Goal: Task Accomplishment & Management: Use online tool/utility

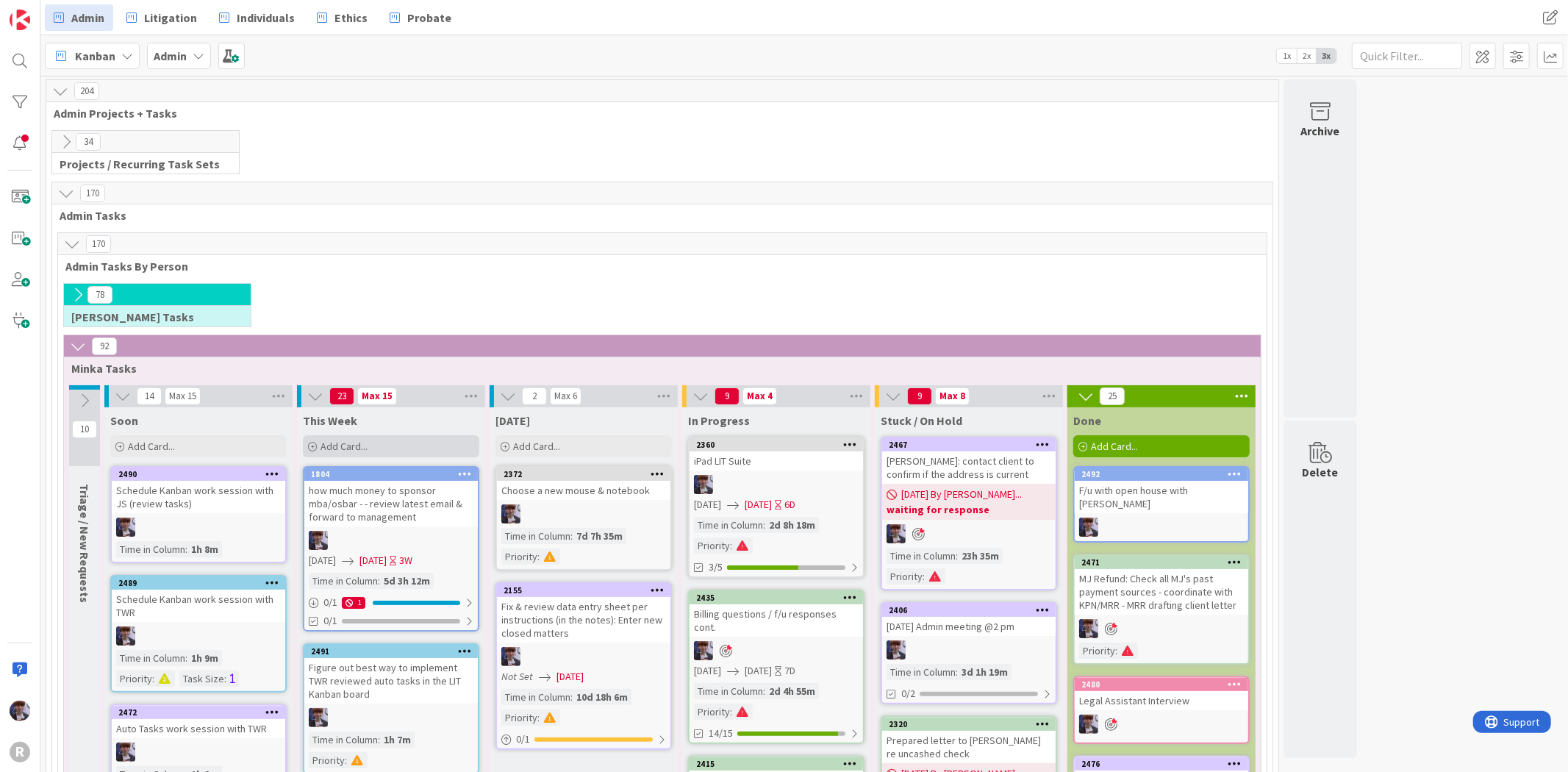
scroll to position [255, 0]
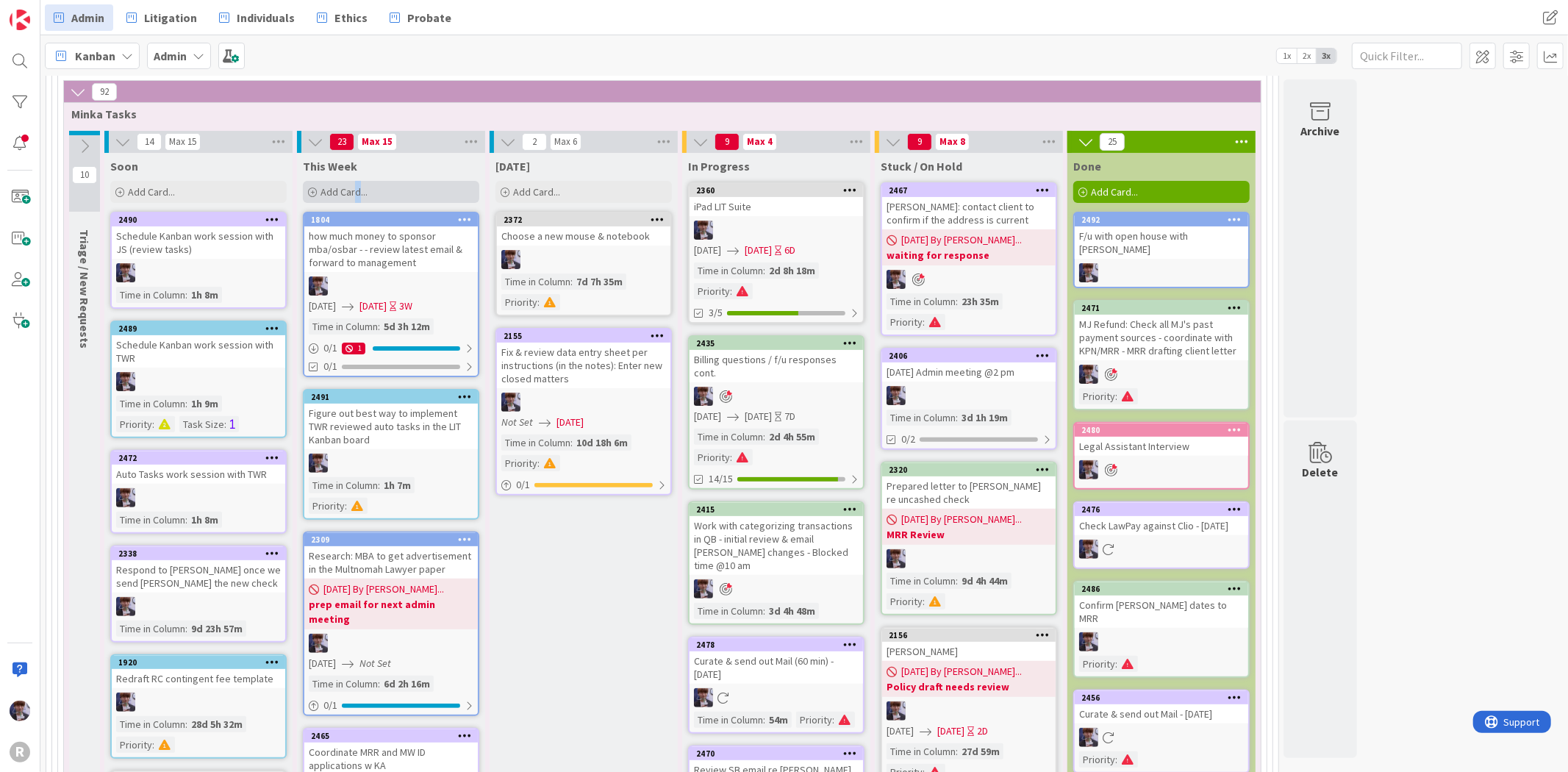
click at [358, 199] on div "Add Card..." at bounding box center [391, 192] width 177 height 22
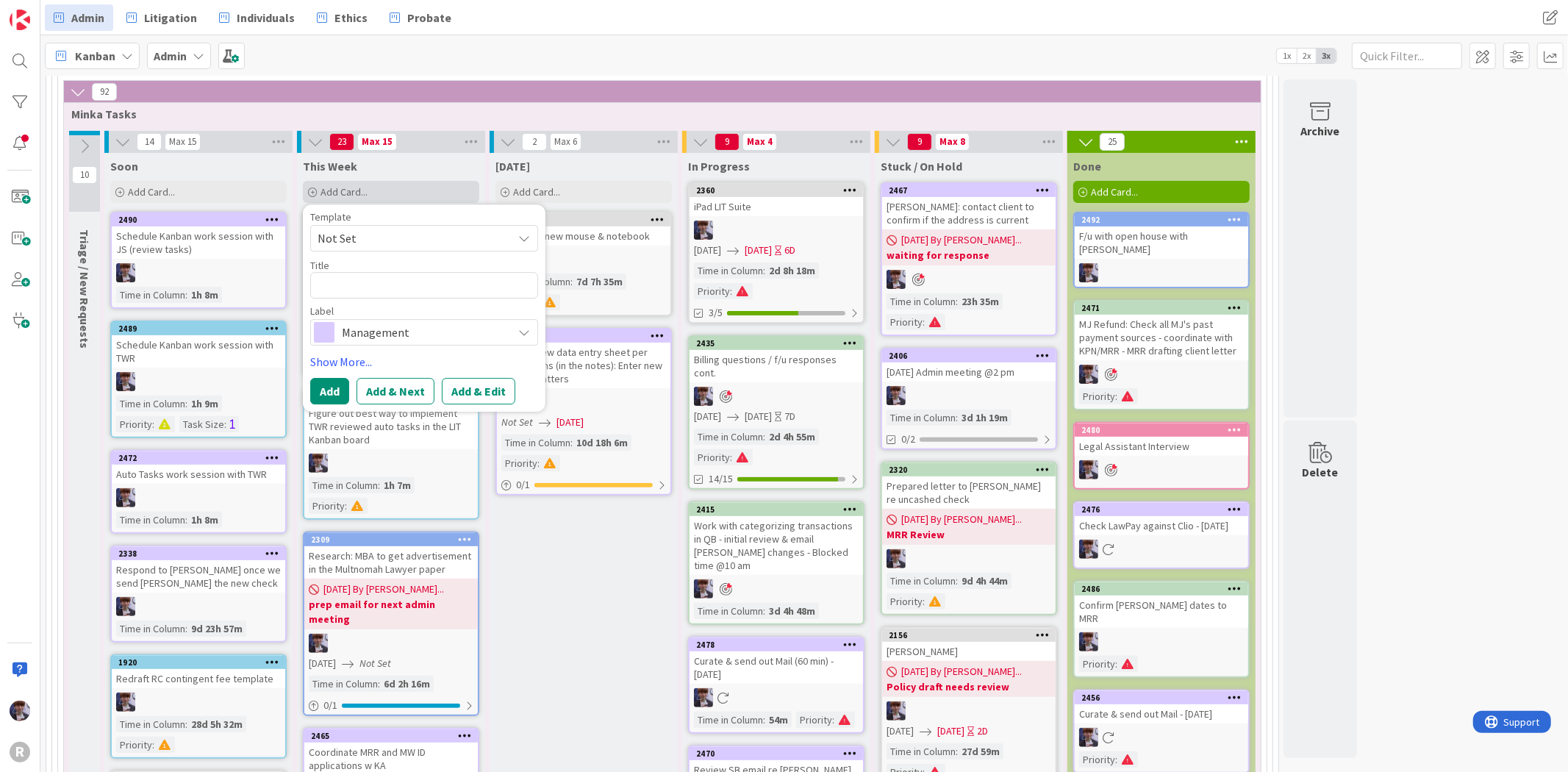
click at [362, 188] on span "Add Card..." at bounding box center [344, 191] width 47 height 13
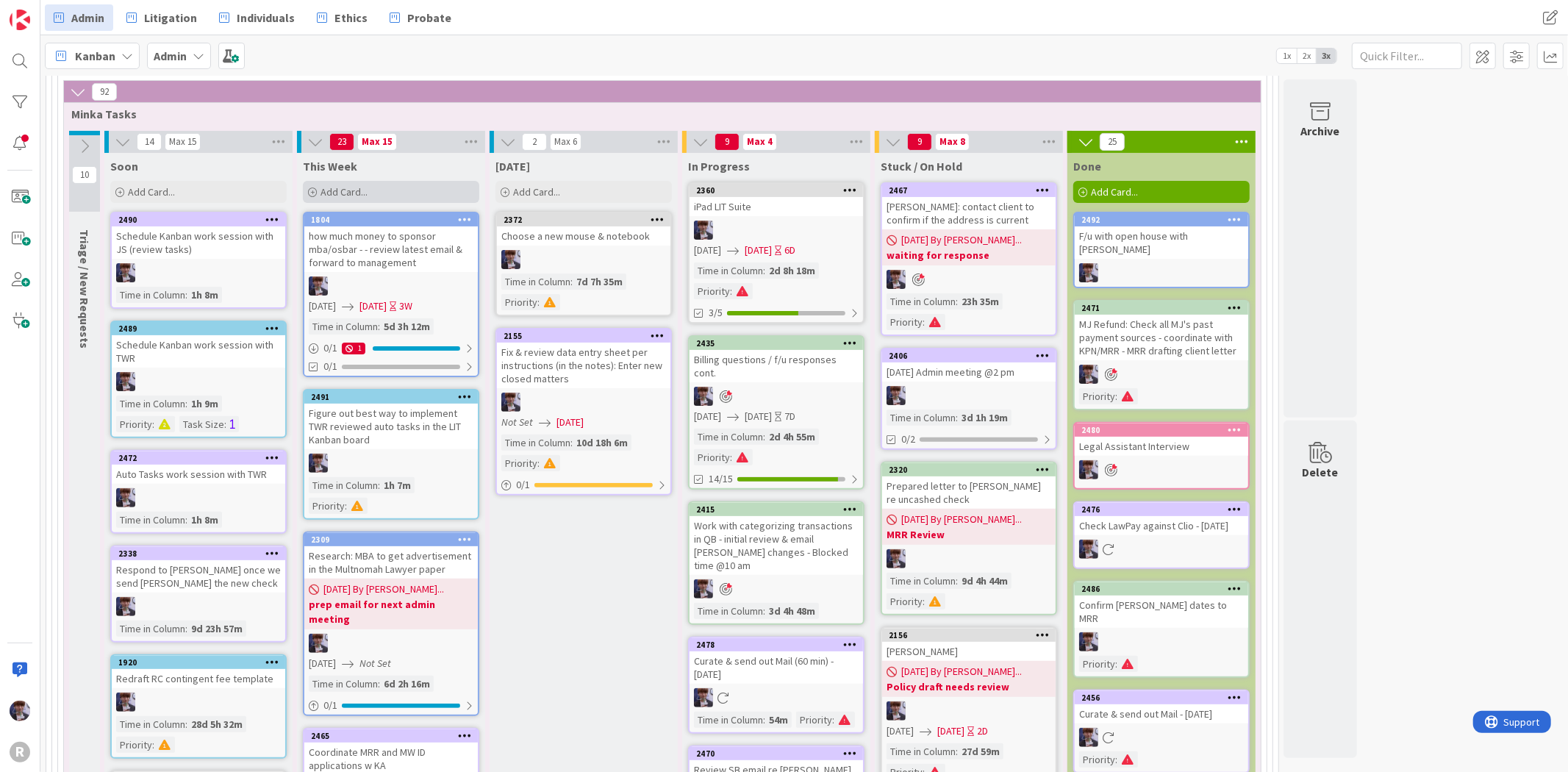
click at [360, 191] on span "Add Card..." at bounding box center [344, 191] width 47 height 13
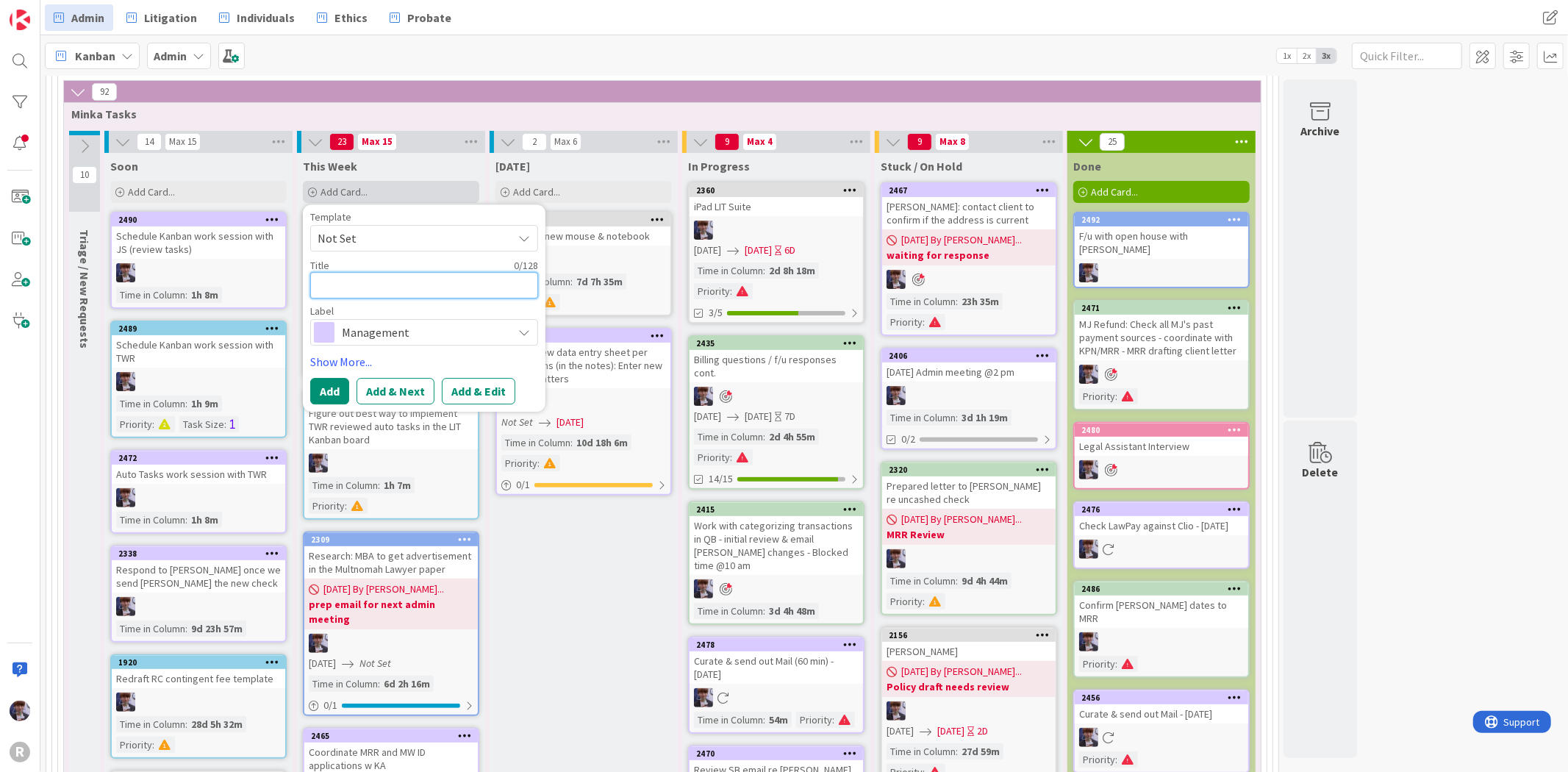
type textarea "x"
type textarea "E"
type textarea "x"
type textarea "En"
type textarea "x"
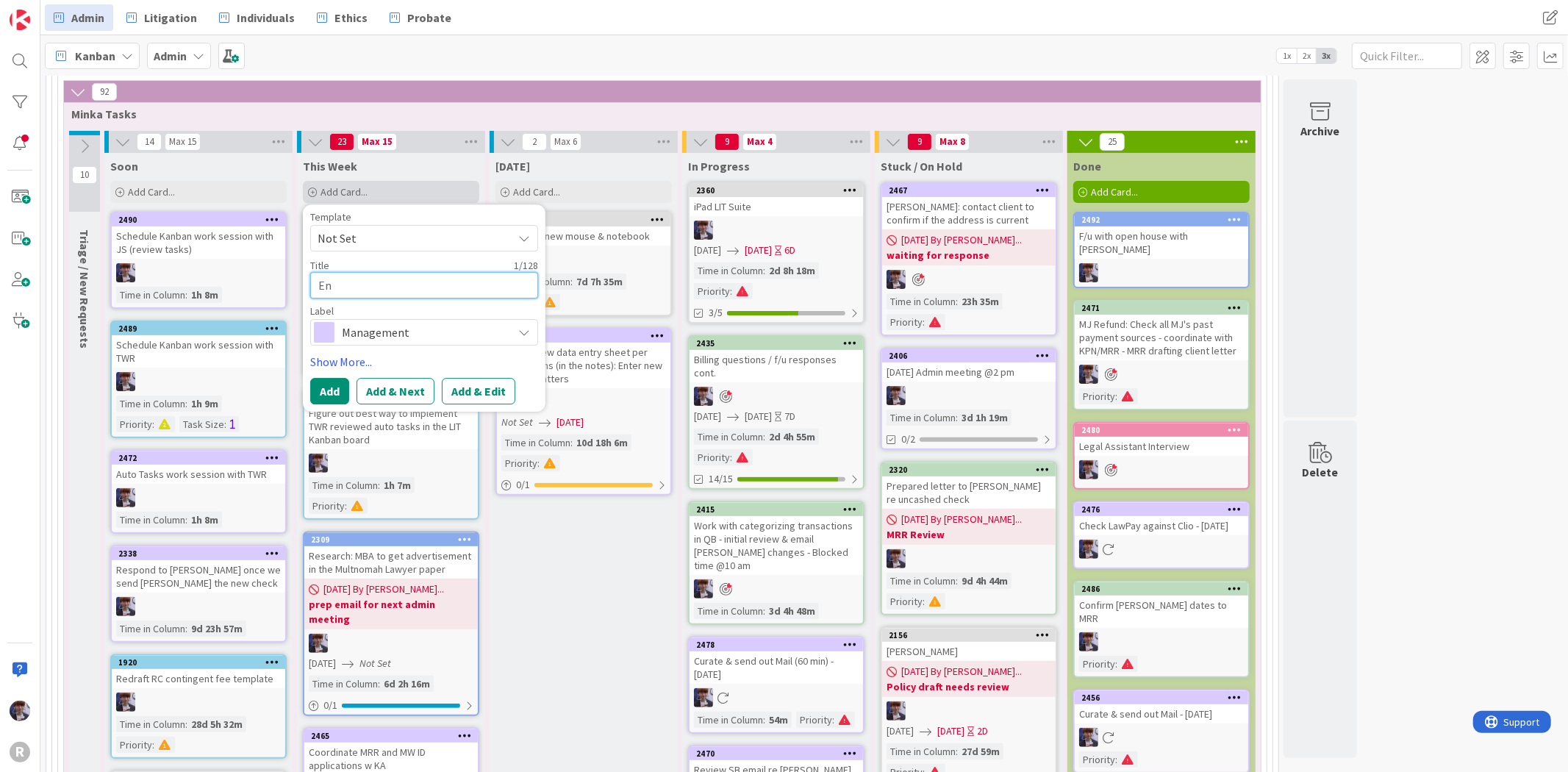
type textarea "Ens"
type textarea "x"
type textarea "Ensu"
type textarea "x"
type textarea "Ensur"
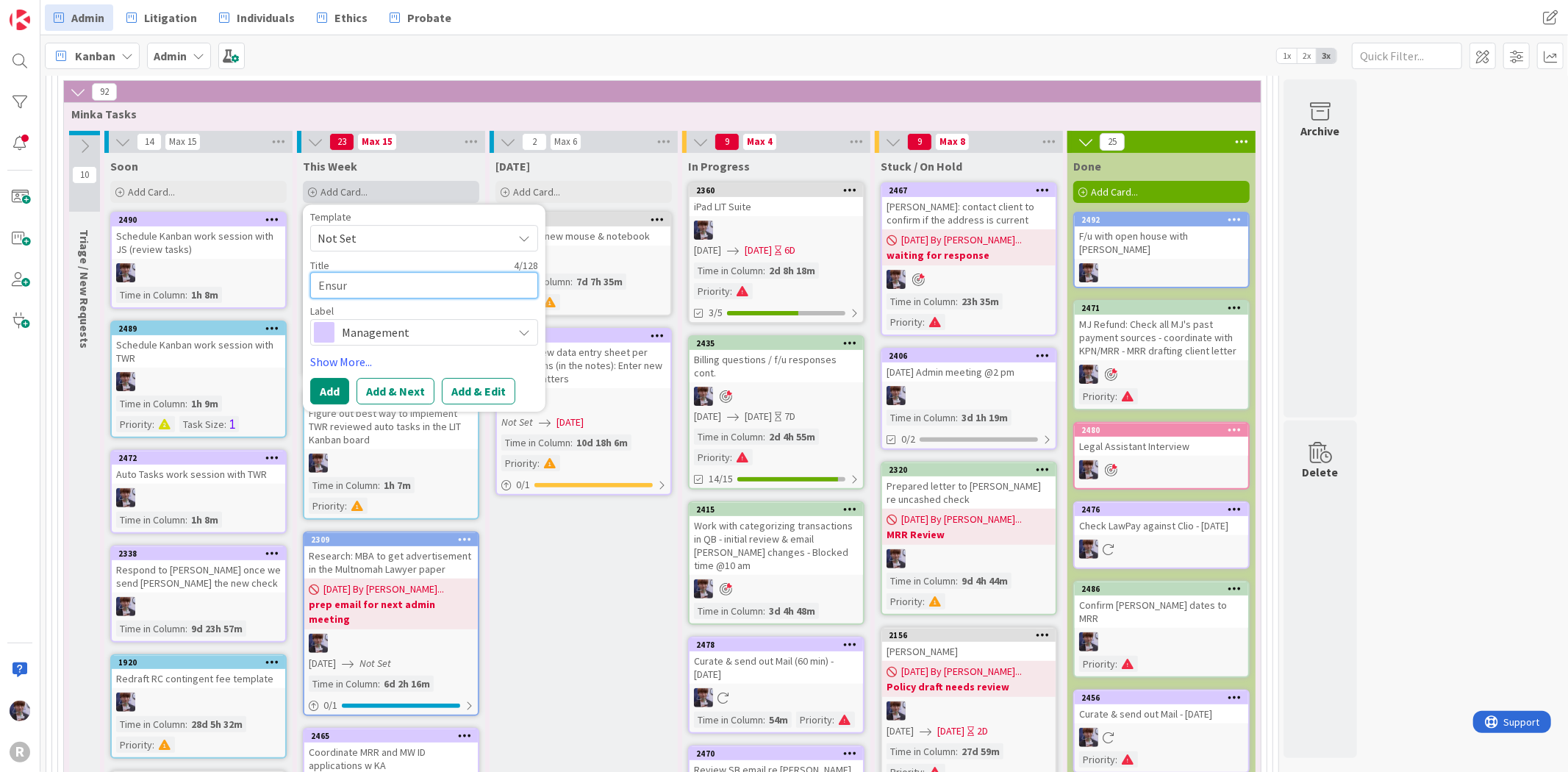
type textarea "x"
type textarea "Ensure"
type textarea "x"
type textarea "Ensure T"
type textarea "x"
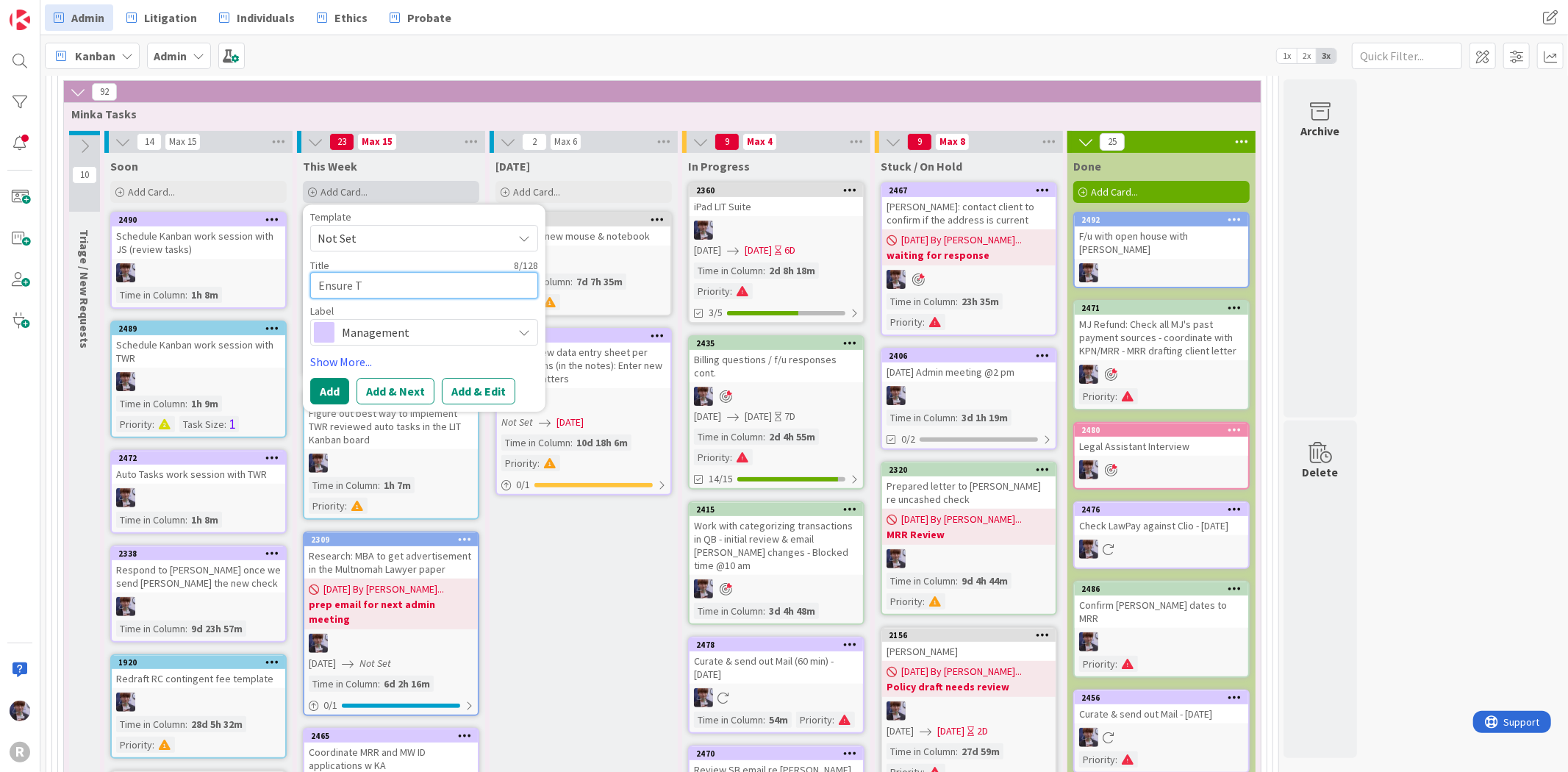
type textarea "Ensure TW"
type textarea "x"
type textarea "Ensure TWR"
type textarea "x"
type textarea "Ensure TWR's"
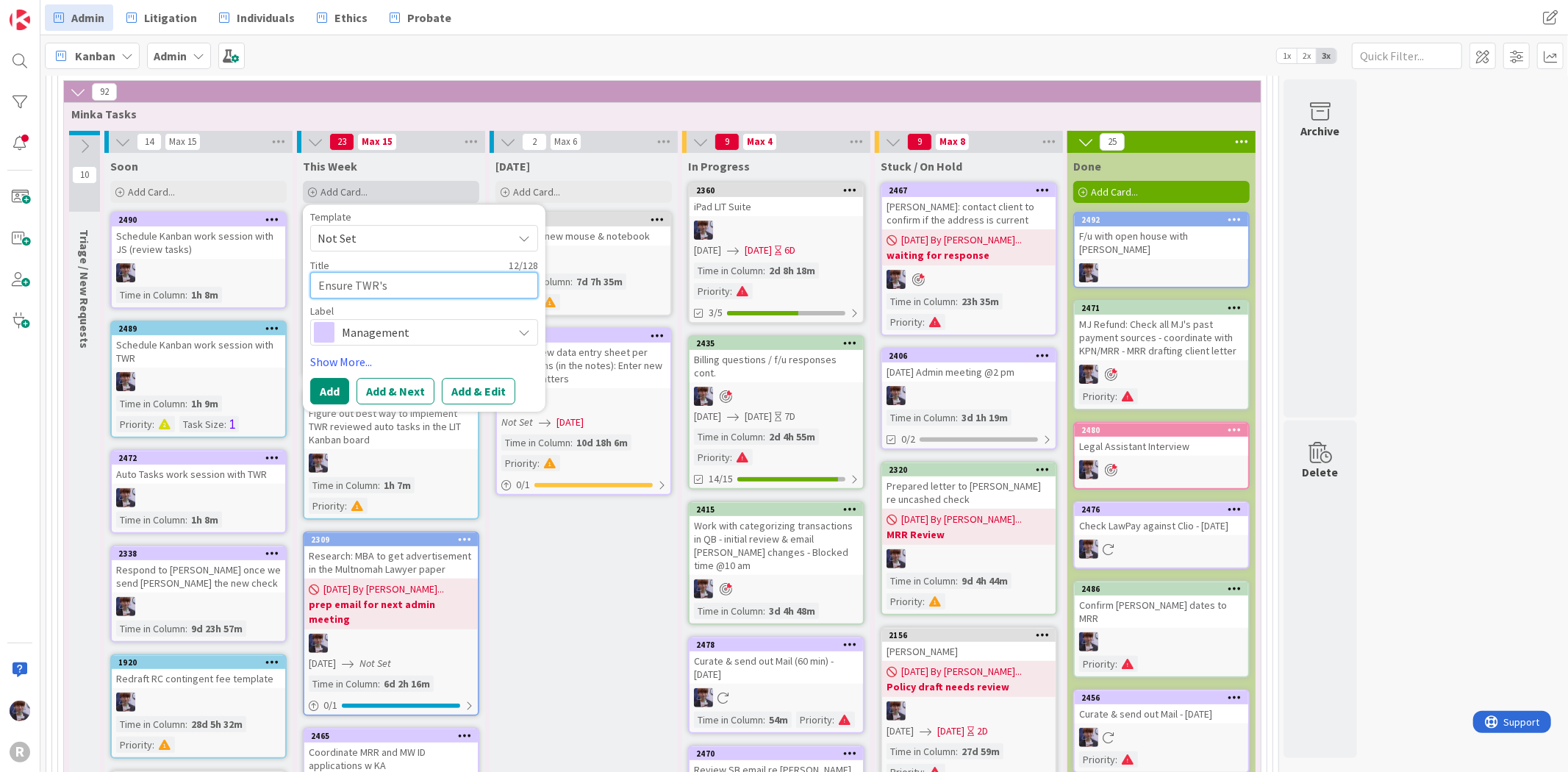
type textarea "x"
type textarea "Ensure TWR's"
type textarea "x"
type textarea "Ensure TWR's P"
type textarea "x"
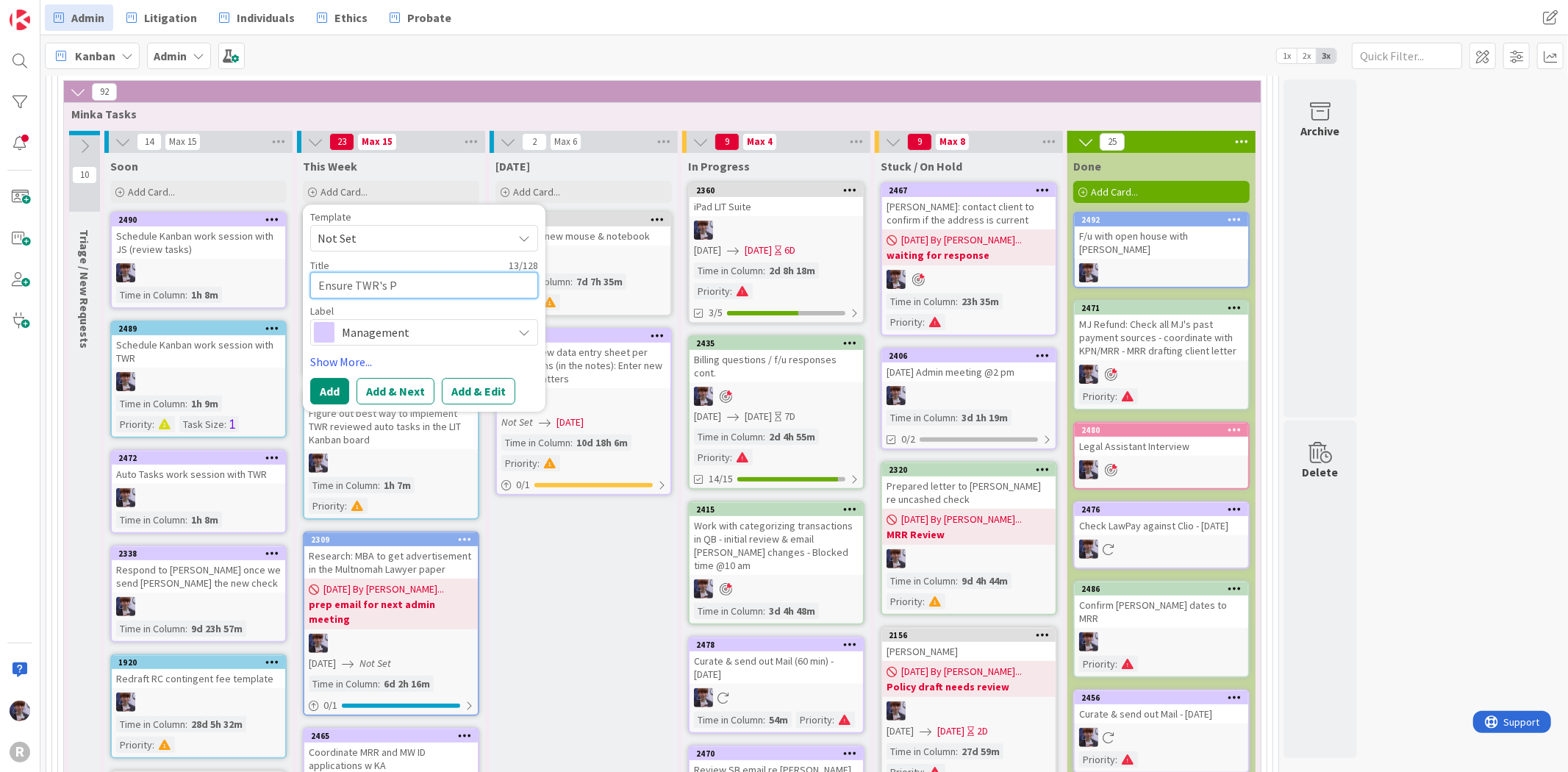
type textarea "Ensure TWR's PL"
type textarea "x"
type textarea "Ensure TWR's P"
type textarea "x"
type textarea "Ensure TWR's"
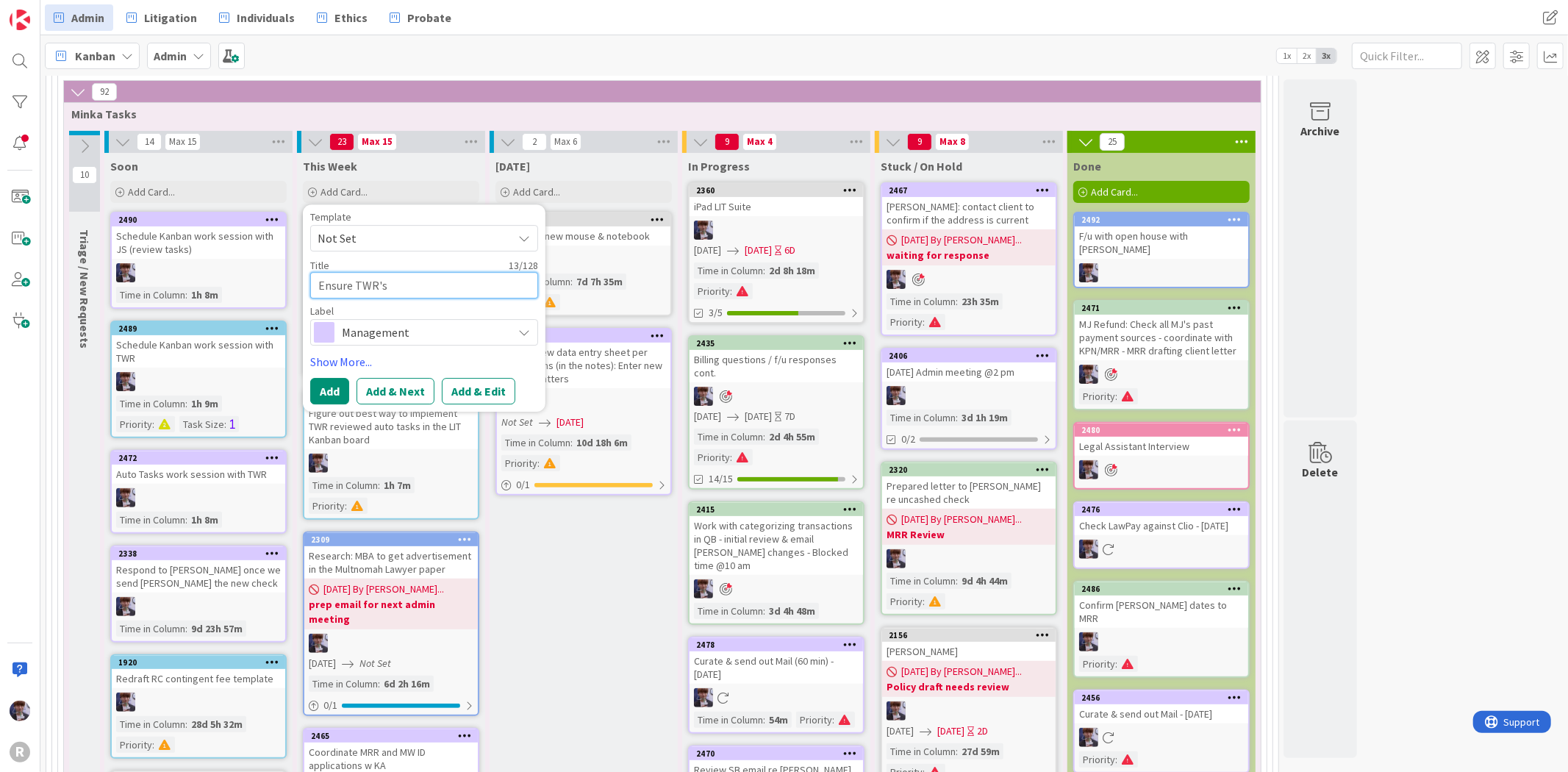
type textarea "x"
type textarea "Ensure TWR's a"
type textarea "x"
type textarea "Ensure TWR's ac"
type textarea "x"
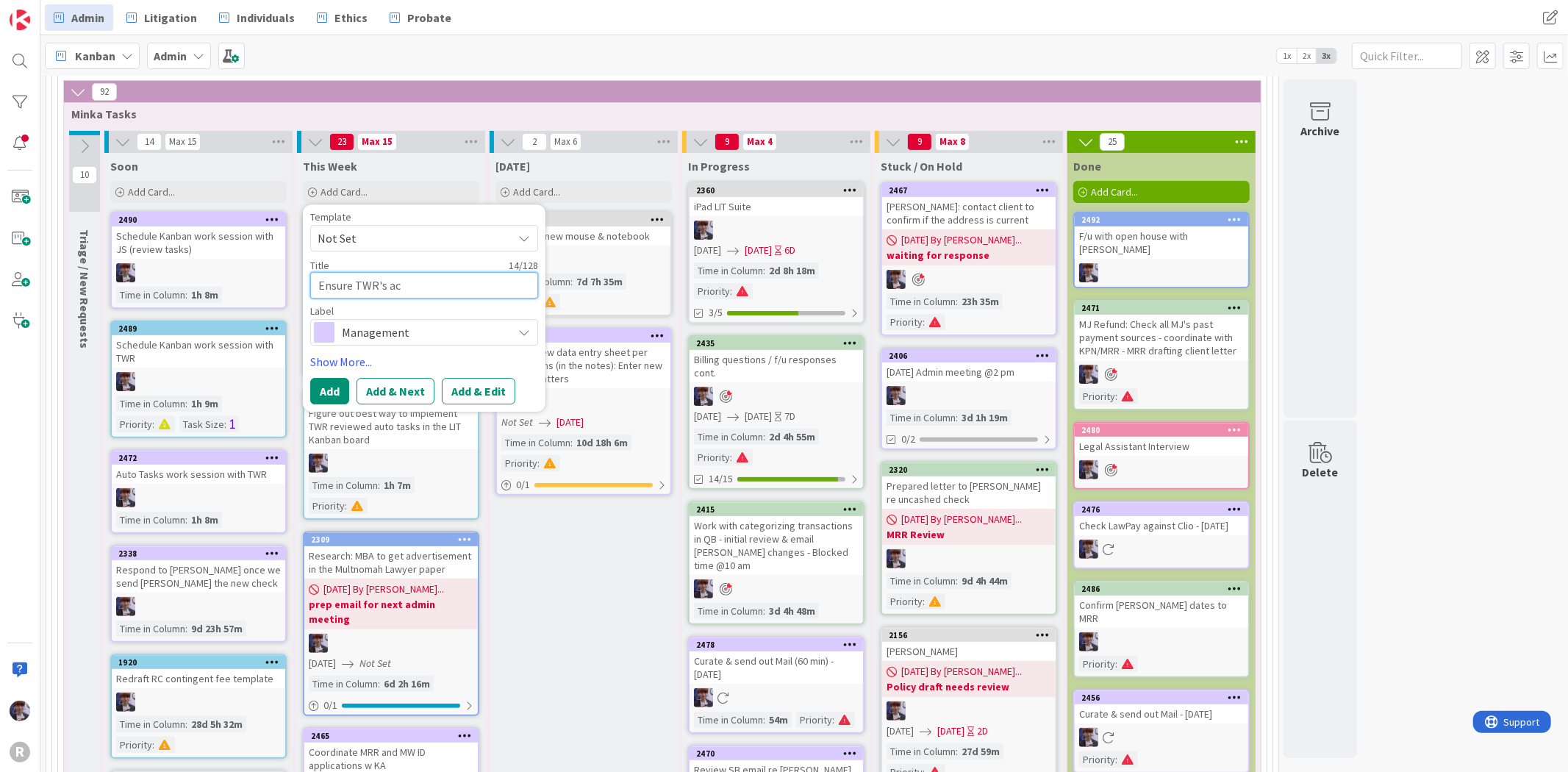
type textarea "Ensure TWR's acc"
type textarea "x"
type textarea "Ensure TWR's acco"
type textarea "x"
type textarea "Ensure TWR's accou"
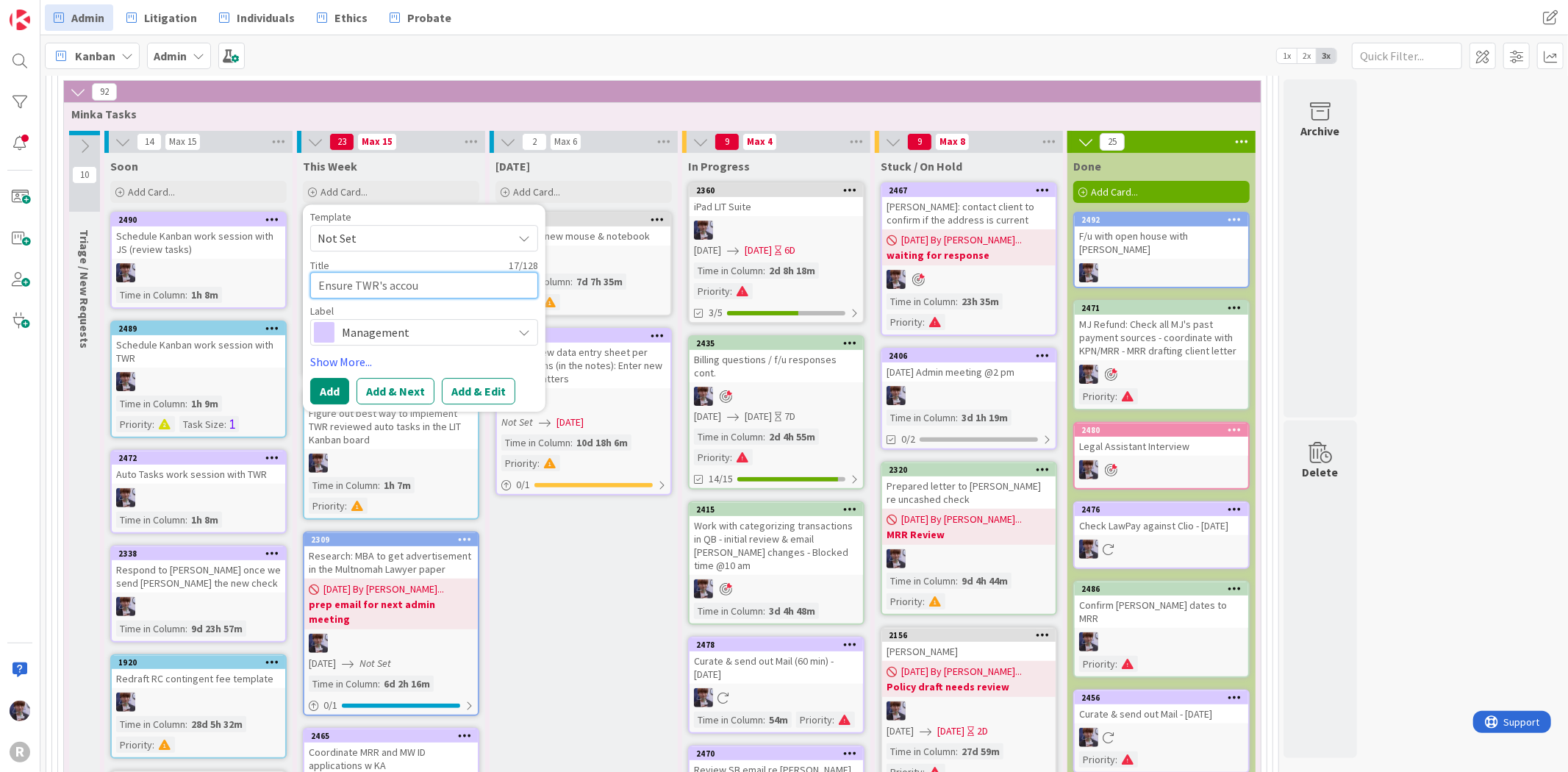
type textarea "x"
type textarea "Ensure TWR's accoun"
type textarea "x"
type textarea "Ensure TWR's account"
type textarea "x"
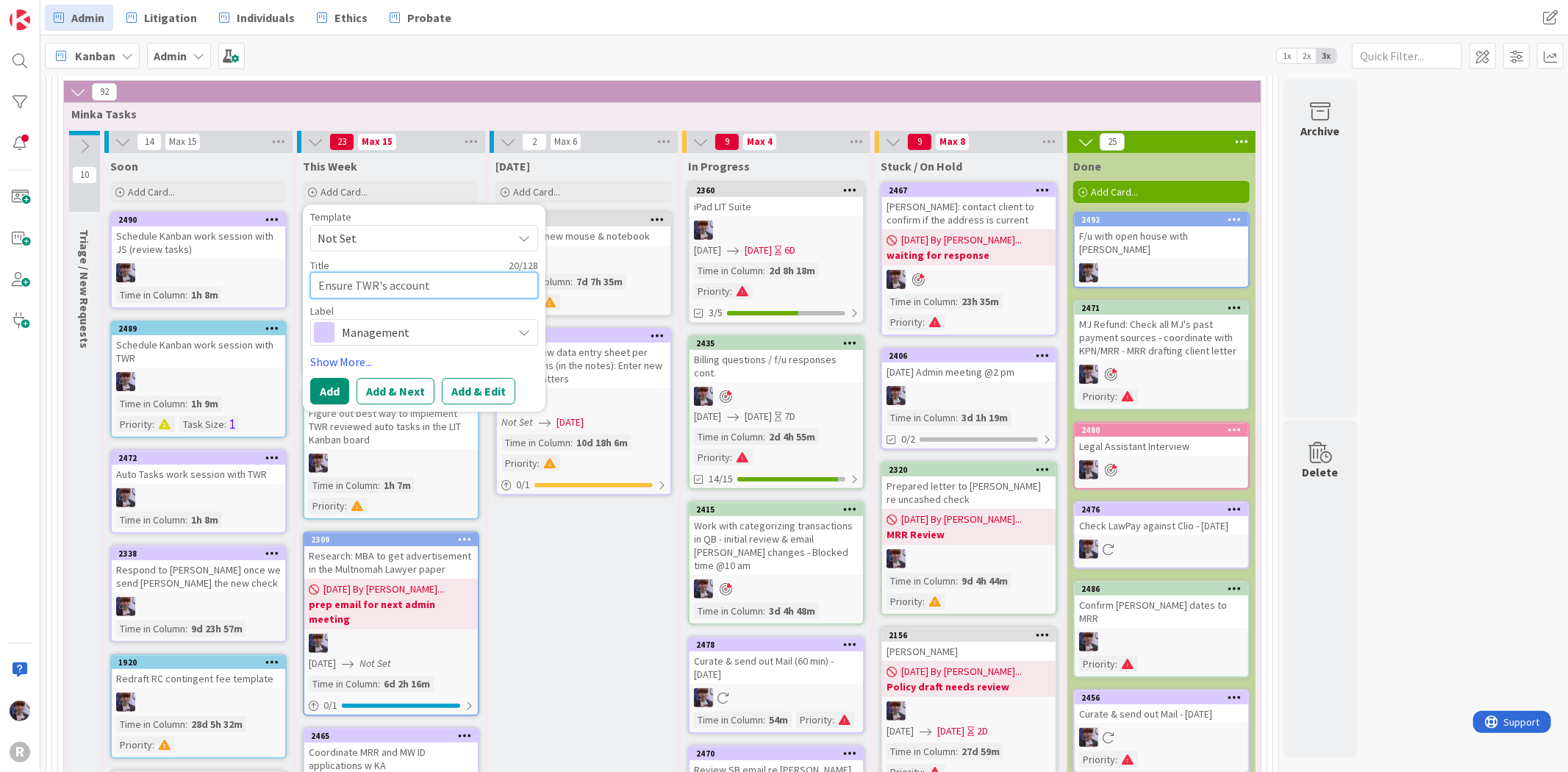
type textarea "Ensure TWR's account"
type textarea "x"
type textarea "Ensure TWR's account f"
type textarea "x"
type textarea "Ensure TWR's account fo"
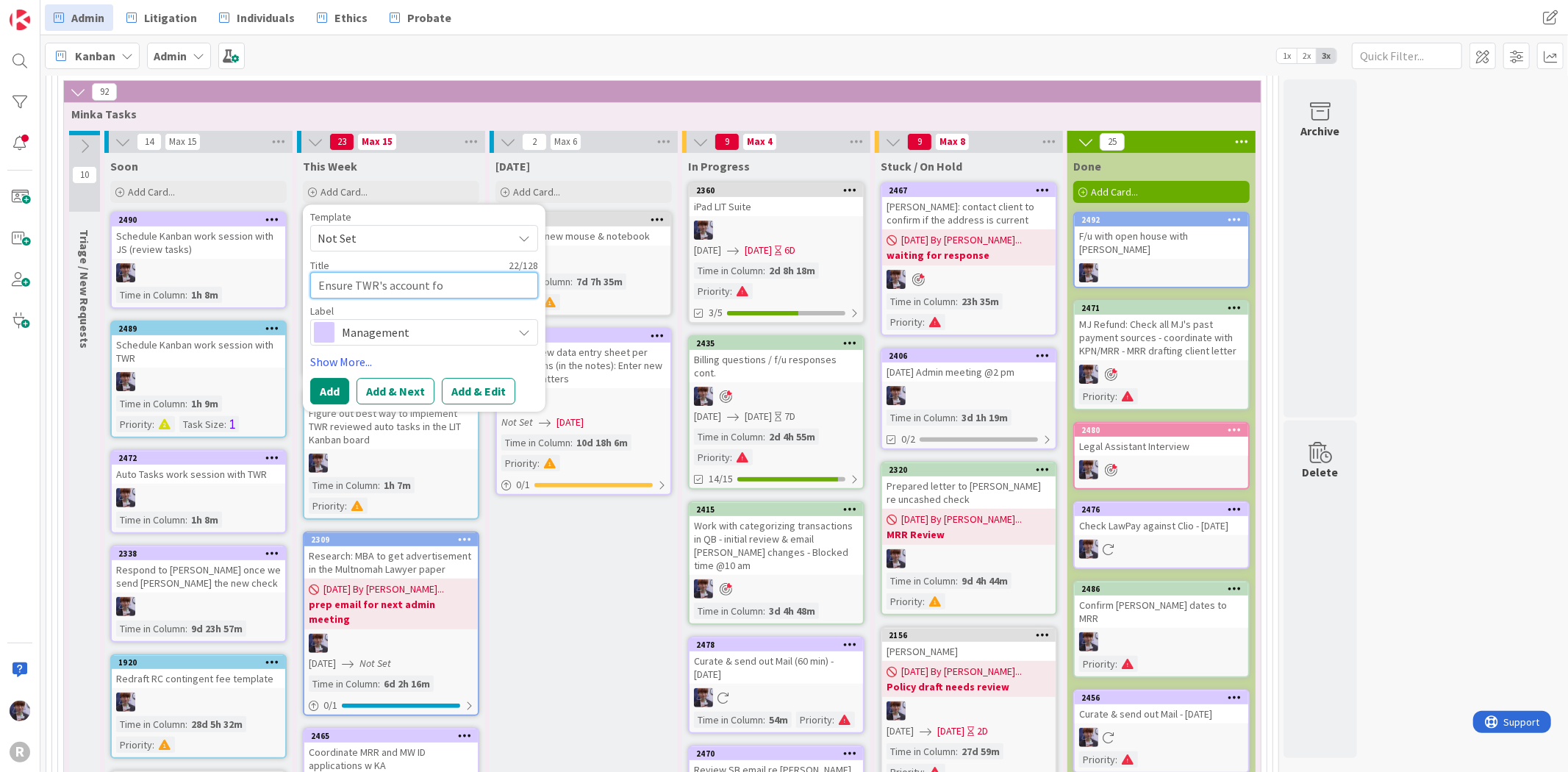
type textarea "x"
type textarea "Ensure TWR's account for"
type textarea "x"
type textarea "Ensure TWR's account for"
type textarea "x"
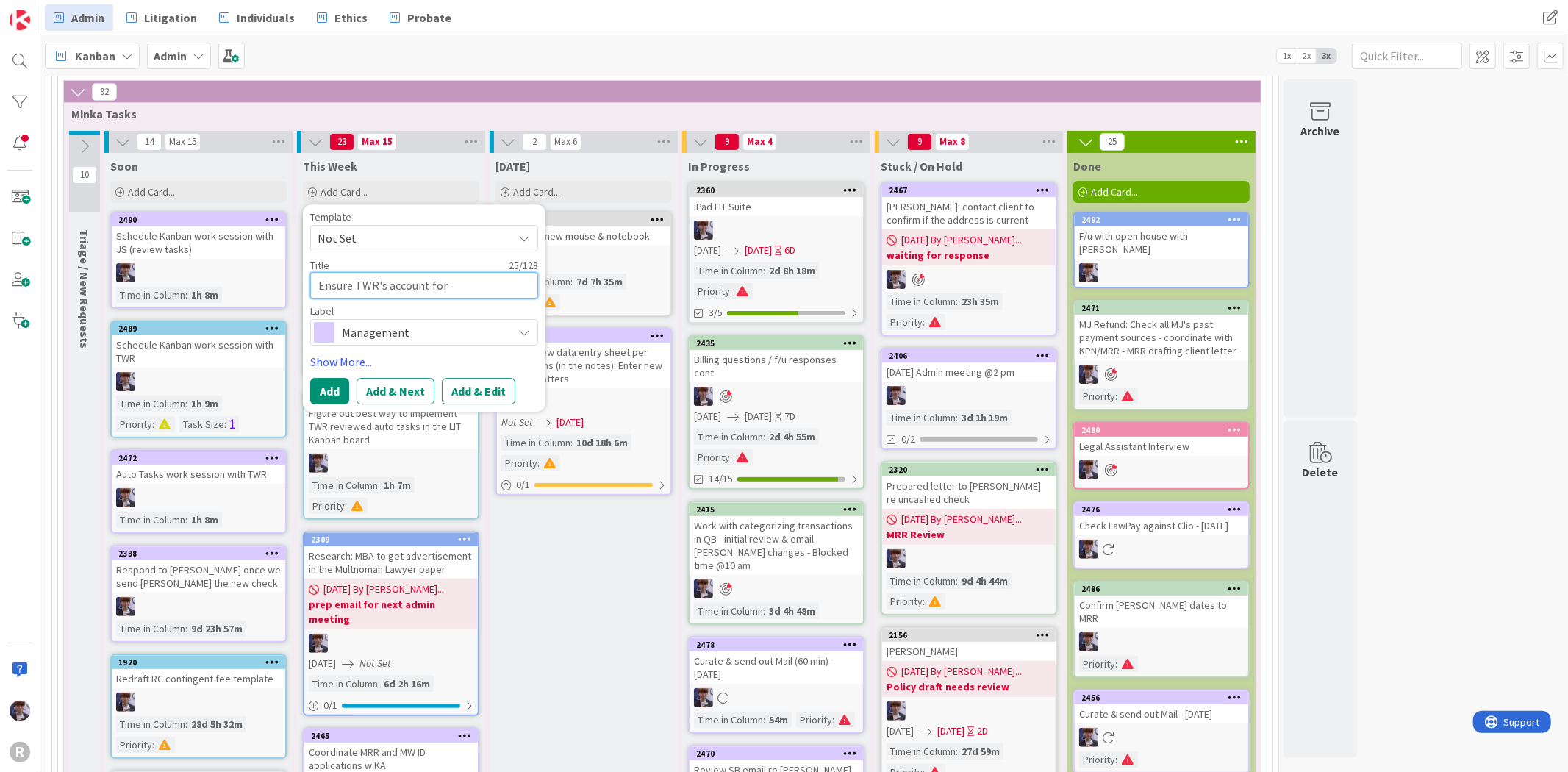
type textarea "Ensure TWR's account for"
type textarea "x"
type textarea "Ensure TWR's account fo"
type textarea "x"
type textarea "Ensure TWR's account f"
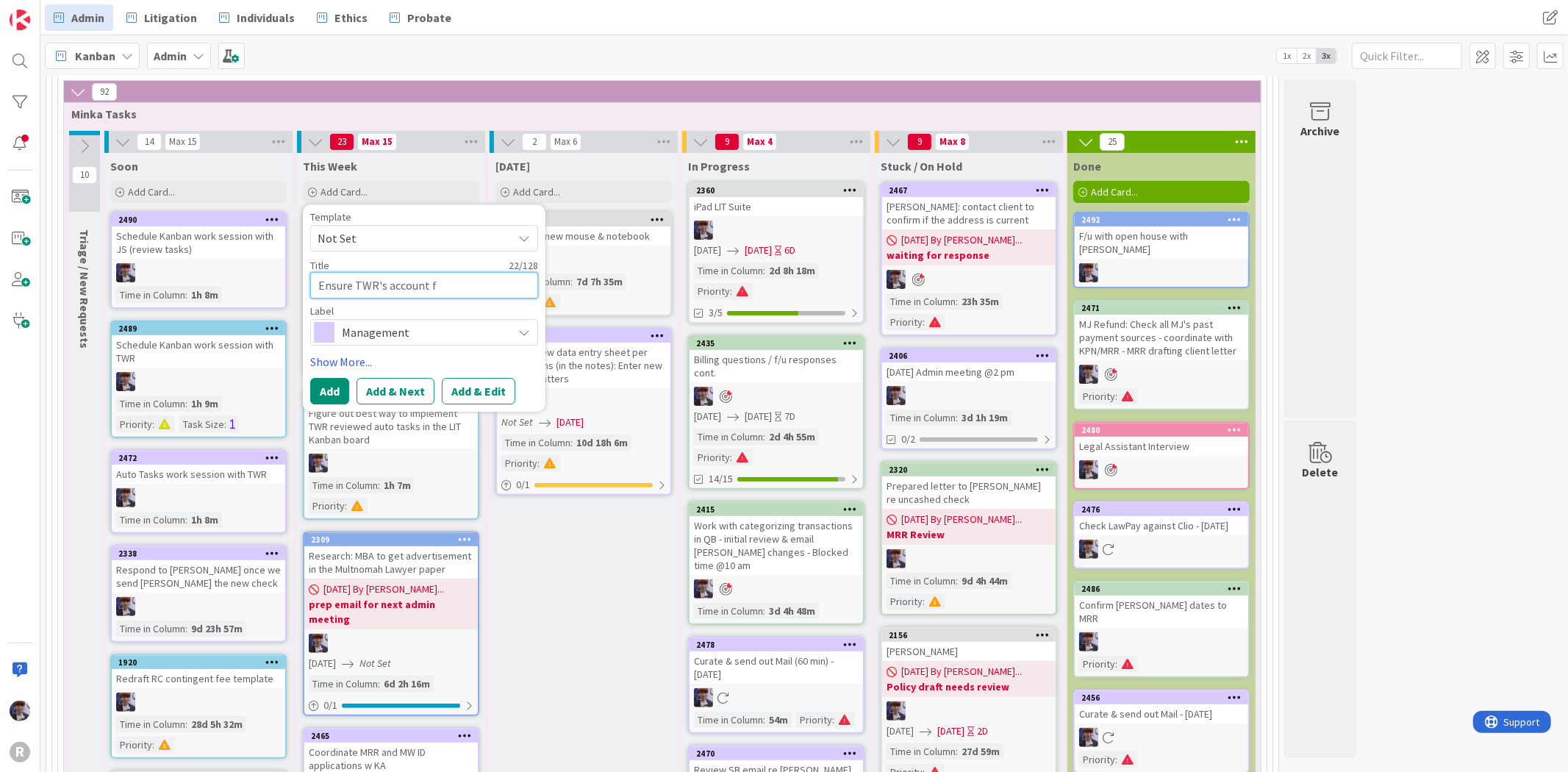
type textarea "x"
type textarea "Ensure TWR's account"
drag, startPoint x: 384, startPoint y: 284, endPoint x: 412, endPoint y: 282, distance: 28.1
click at [384, 285] on textarea "Ensure TWR's account" at bounding box center [424, 285] width 228 height 26
type textarea "x"
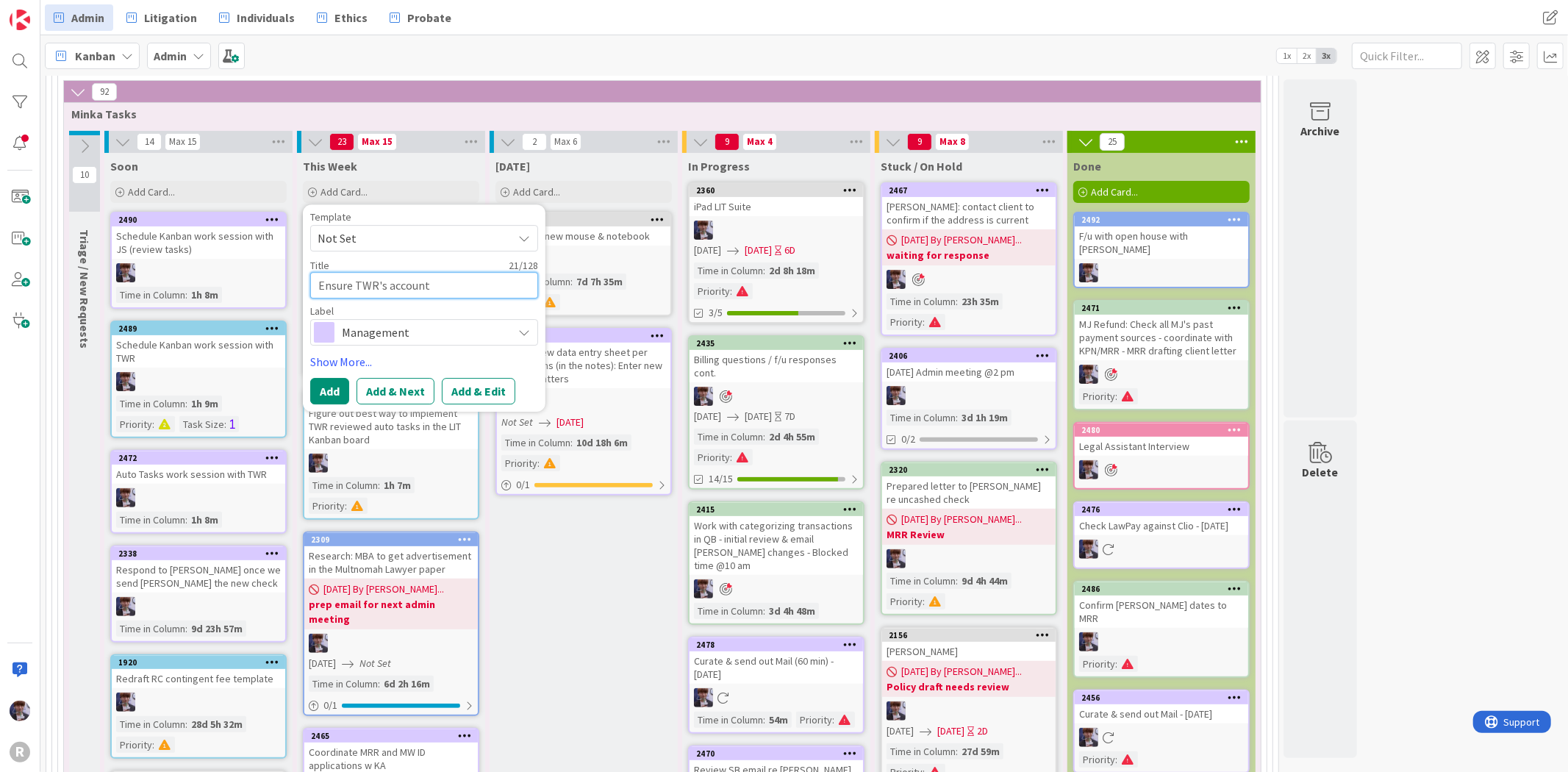
type textarea "Ensure TWR's account"
type textarea "x"
type textarea "Ensure TWR's T account"
type textarea "x"
type textarea "Ensure TWR's Tr account"
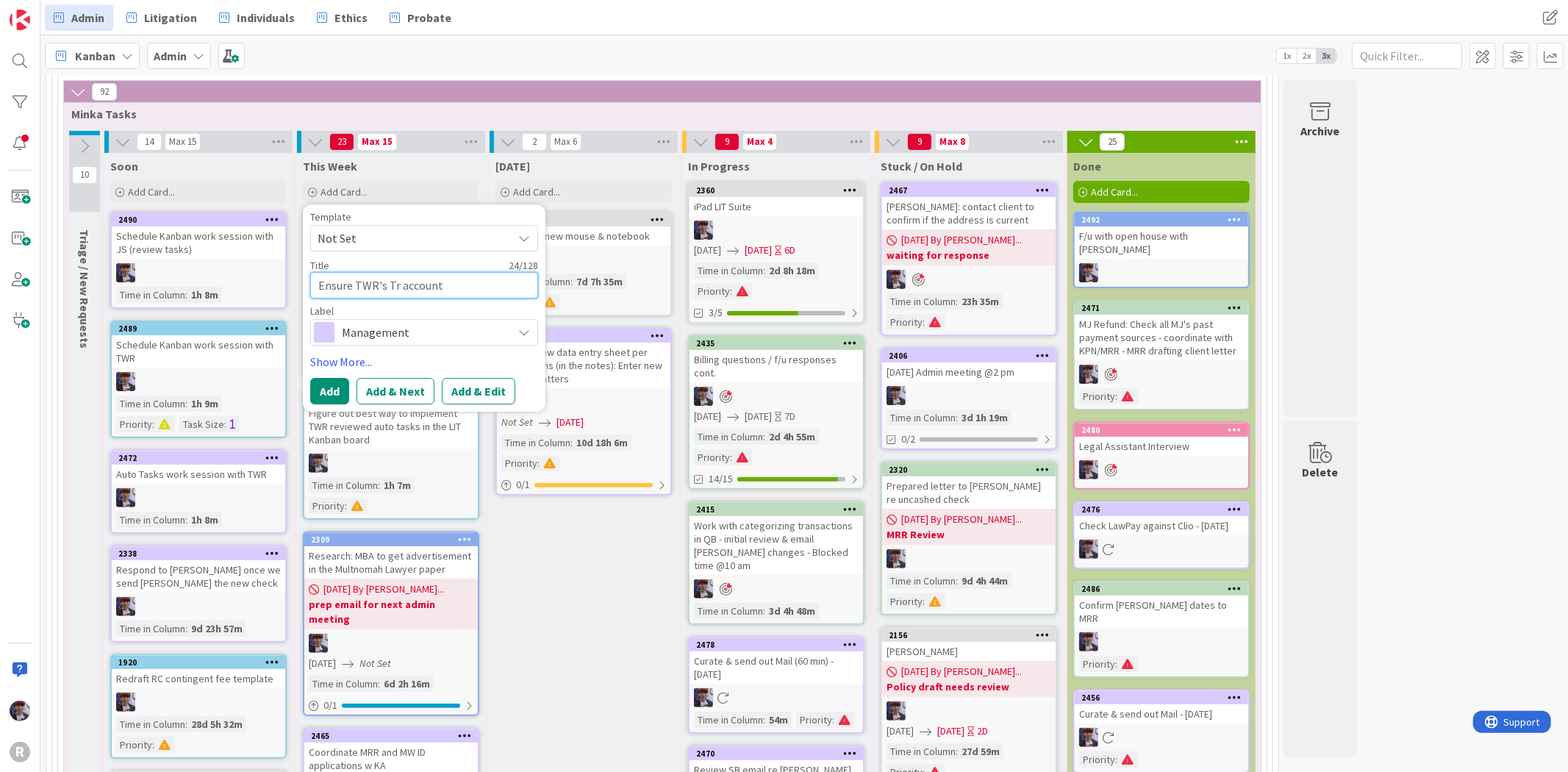
type textarea "x"
type textarea "Ensure TWR's Tri account"
type textarea "x"
type textarea "Ensure TWR's Tria account"
type textarea "x"
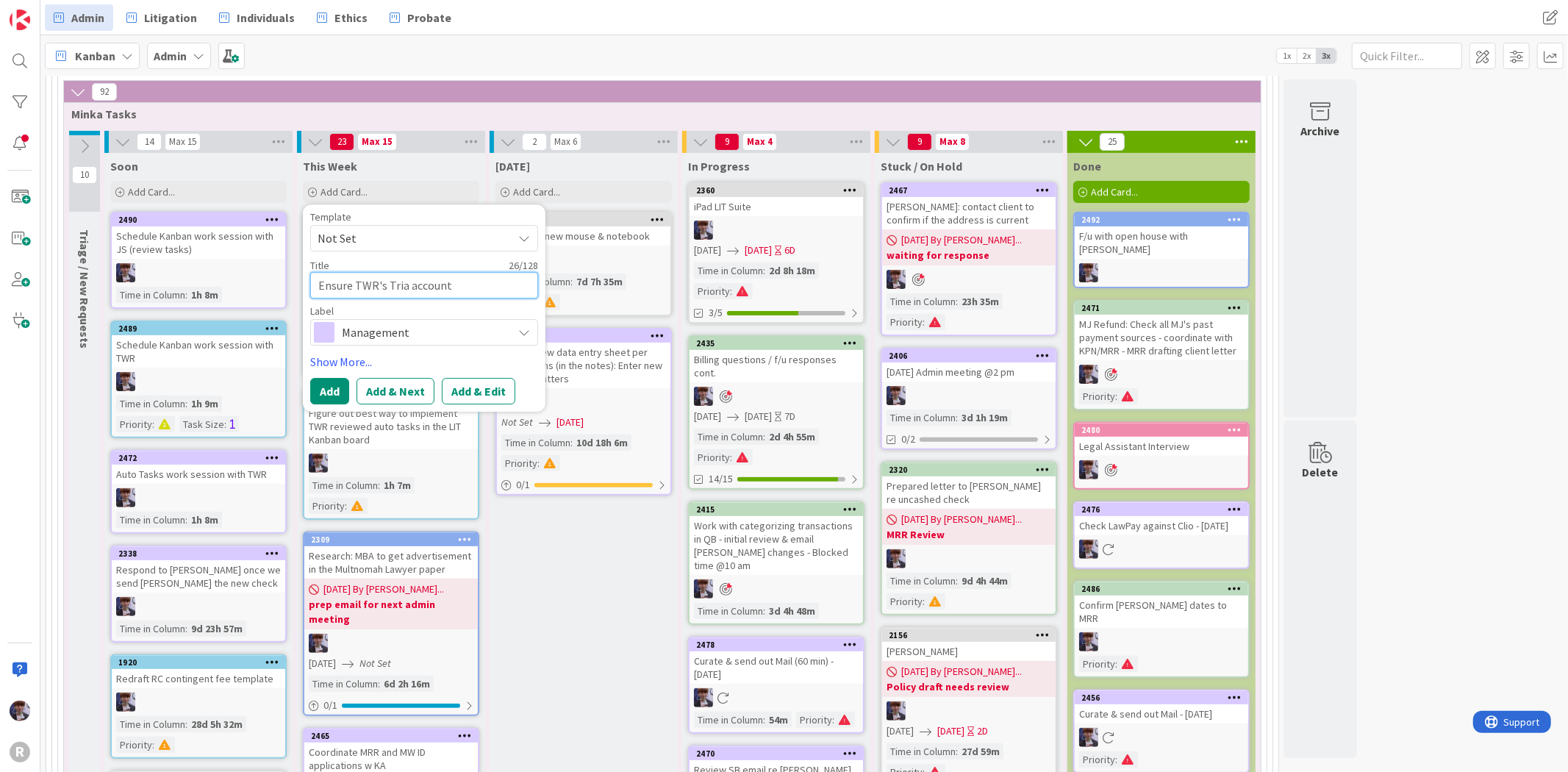
type textarea "Ensure TWR's Trial account"
type textarea "x"
type textarea "Ensure TWR's Trialp account"
type textarea "x"
type textarea "Ensure TWR's Trialpa account"
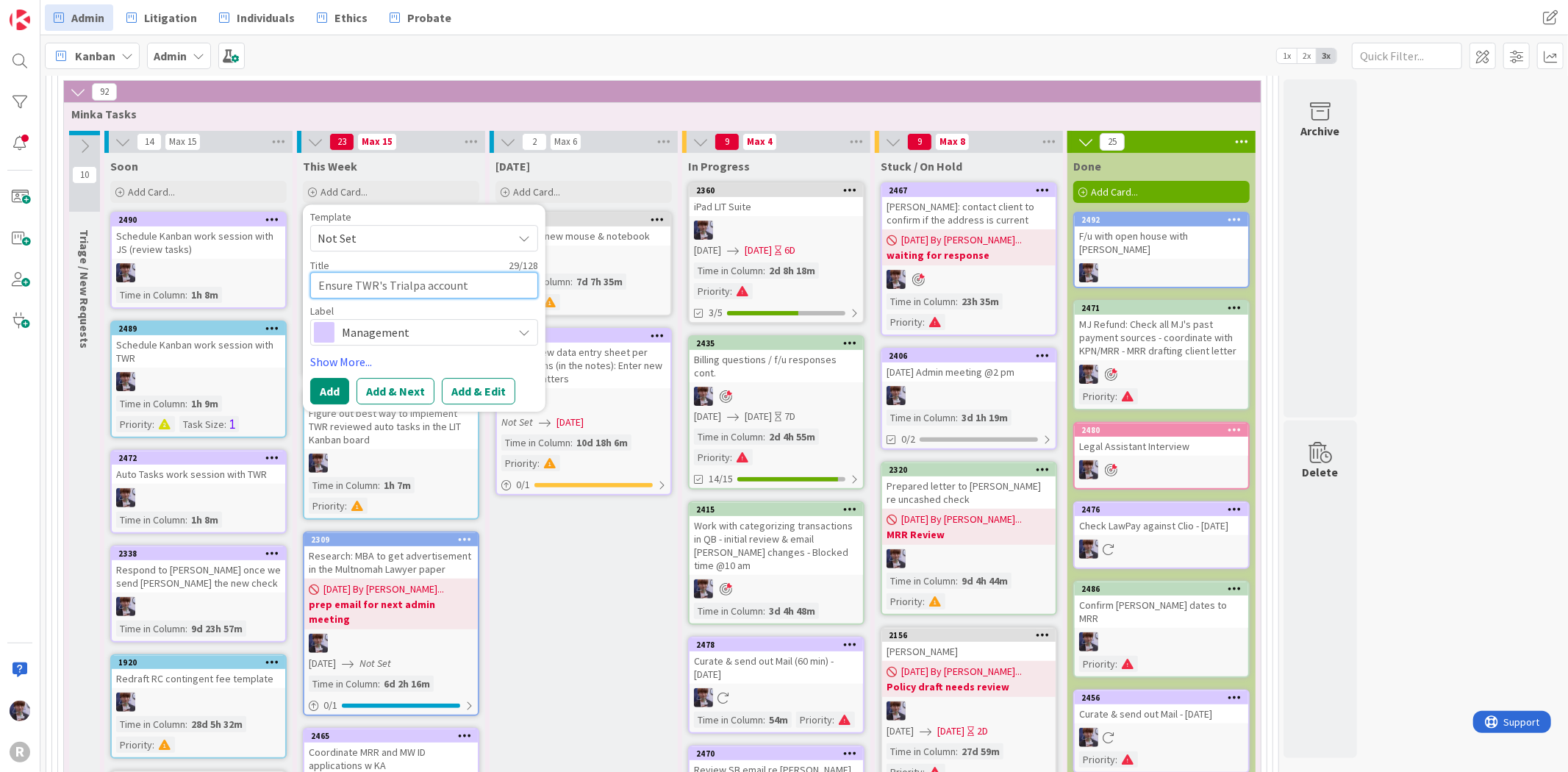
type textarea "x"
type textarea "Ensure TWR's Trialpad account"
click at [486, 276] on textarea "Ensure TWR's Trialpad account" at bounding box center [424, 285] width 228 height 26
type textarea "x"
type textarea "Ensure TWR's Trialpad account i"
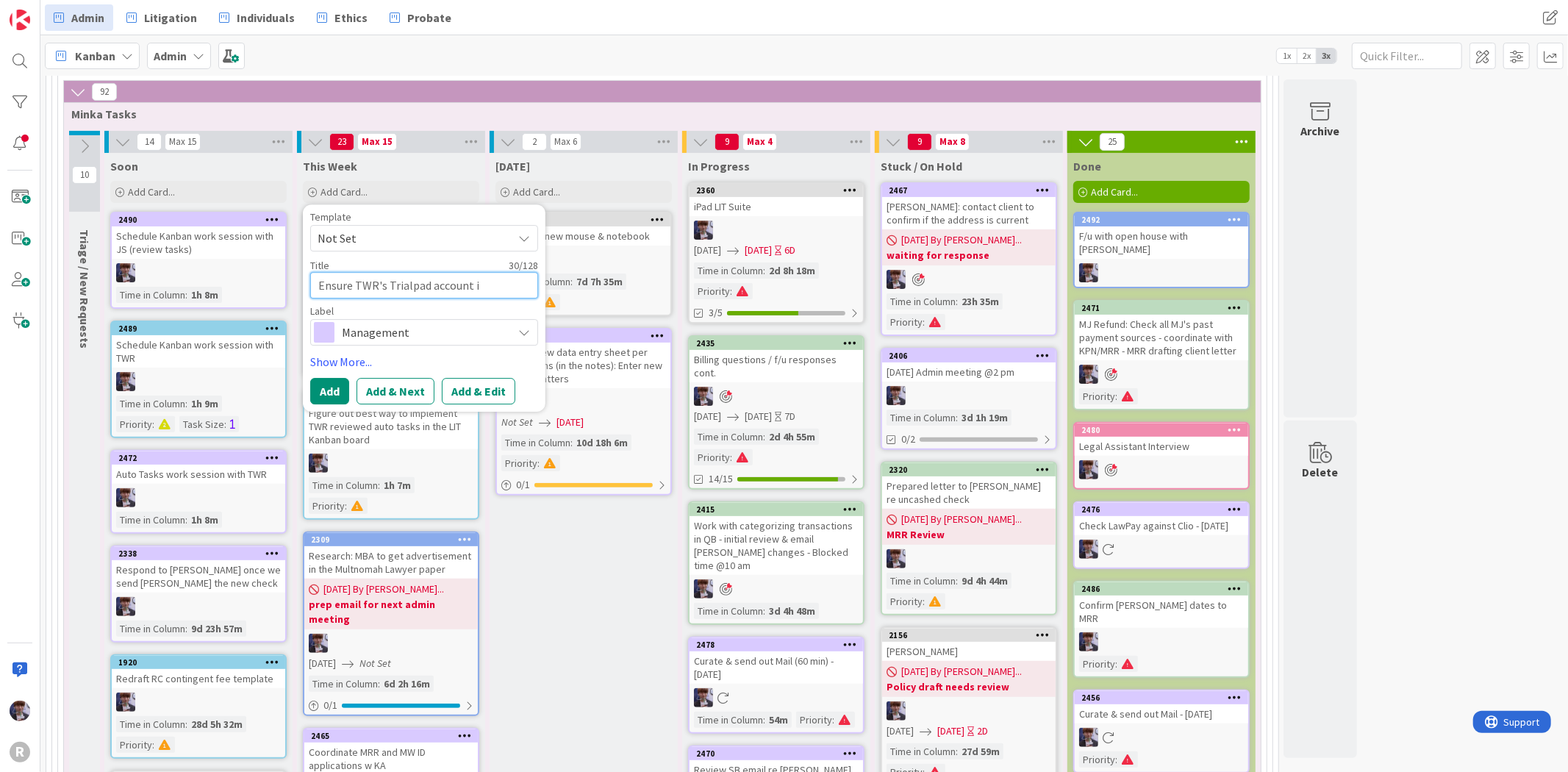
type textarea "x"
type textarea "Ensure TWR's Trialpad account is"
type textarea "x"
type textarea "Ensure TWR's Trialpad account is d"
type textarea "x"
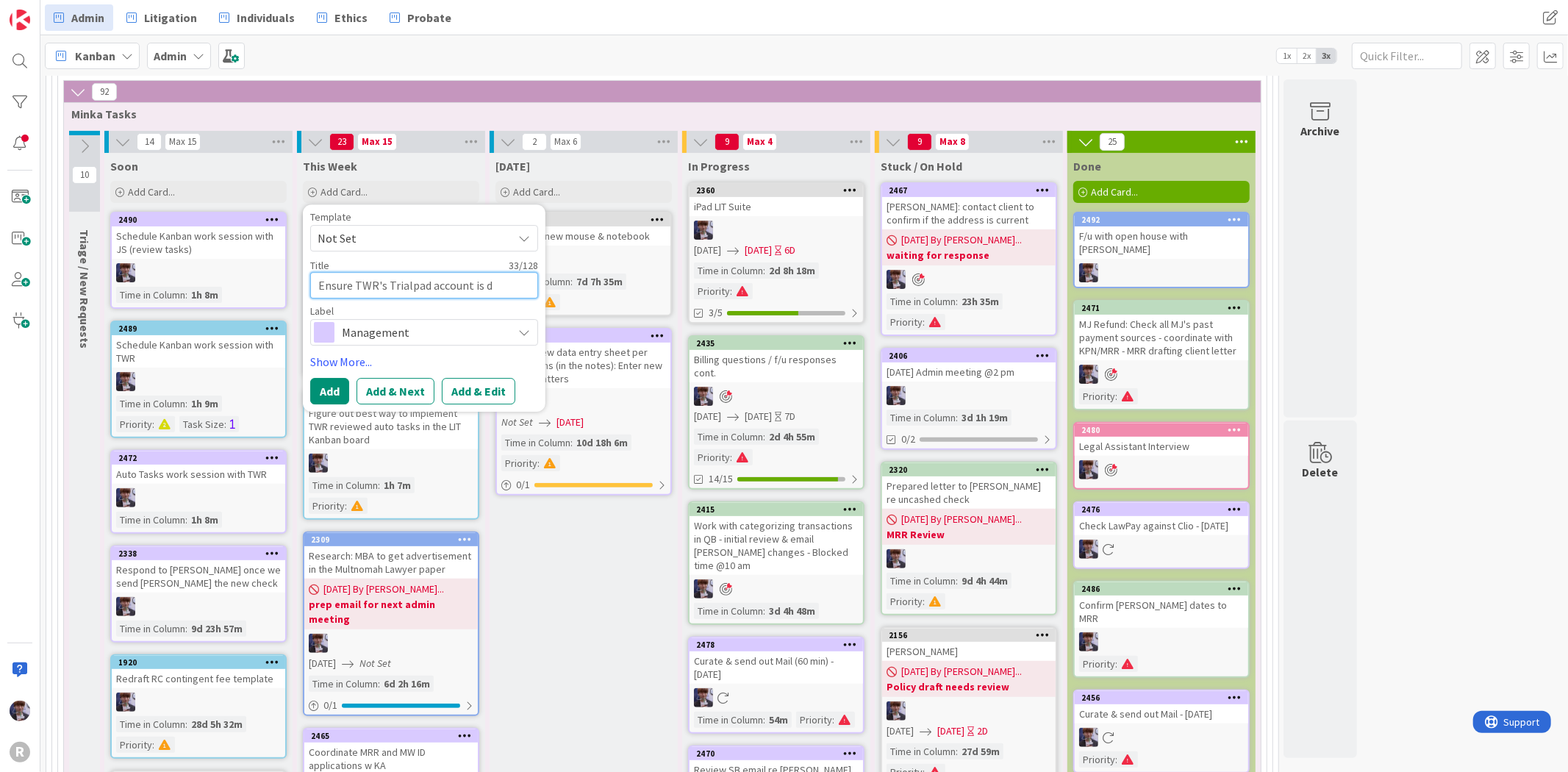
type textarea "Ensure TWR's Trialpad account is de"
type textarea "x"
type textarea "Ensure TWR's Trialpad account is dele"
type textarea "x"
type textarea "Ensure TWR's Trialpad account is delet"
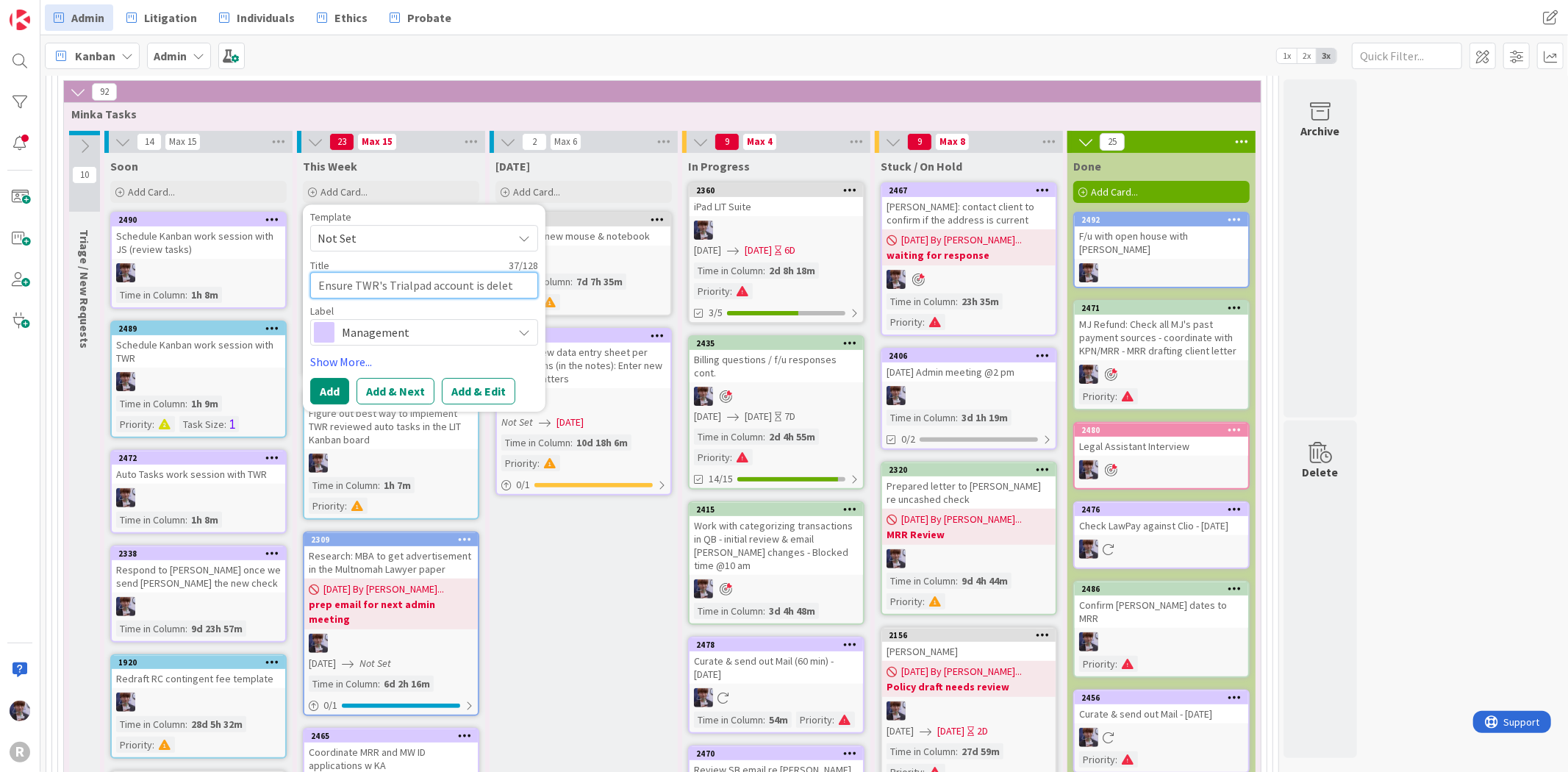
type textarea "x"
type textarea "Ensure TWR's Trialpad account is delete"
type textarea "x"
type textarea "Ensure TWR's Trialpad account is deleted"
type textarea "x"
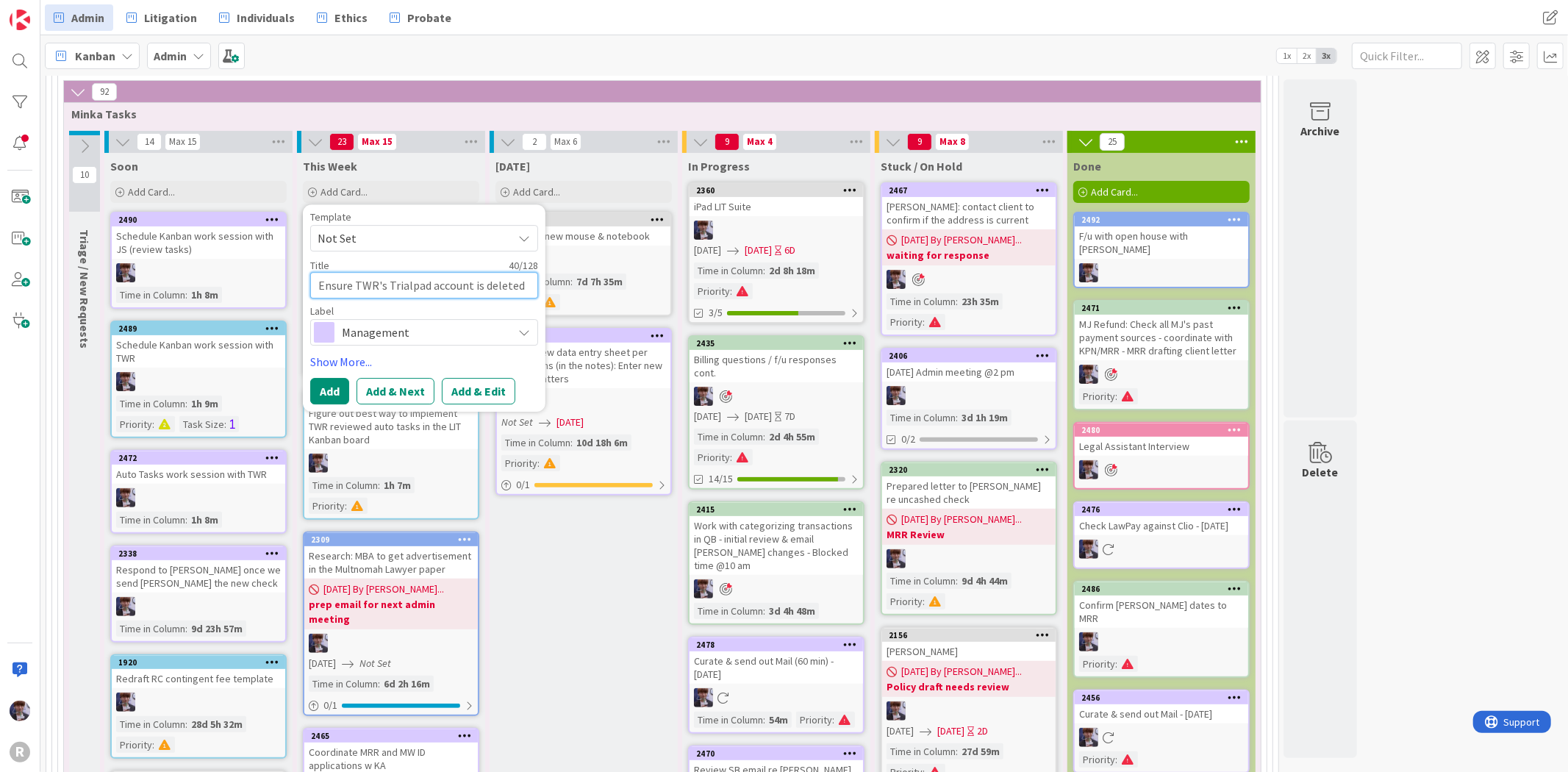
type textarea "Ensure TWR's Trialpad account is deleted"
type textarea "x"
type textarea "Ensure TWR's Trialpad account is deleted -"
type textarea "x"
type textarea "Ensure TWR's Trialpad account is deleted -"
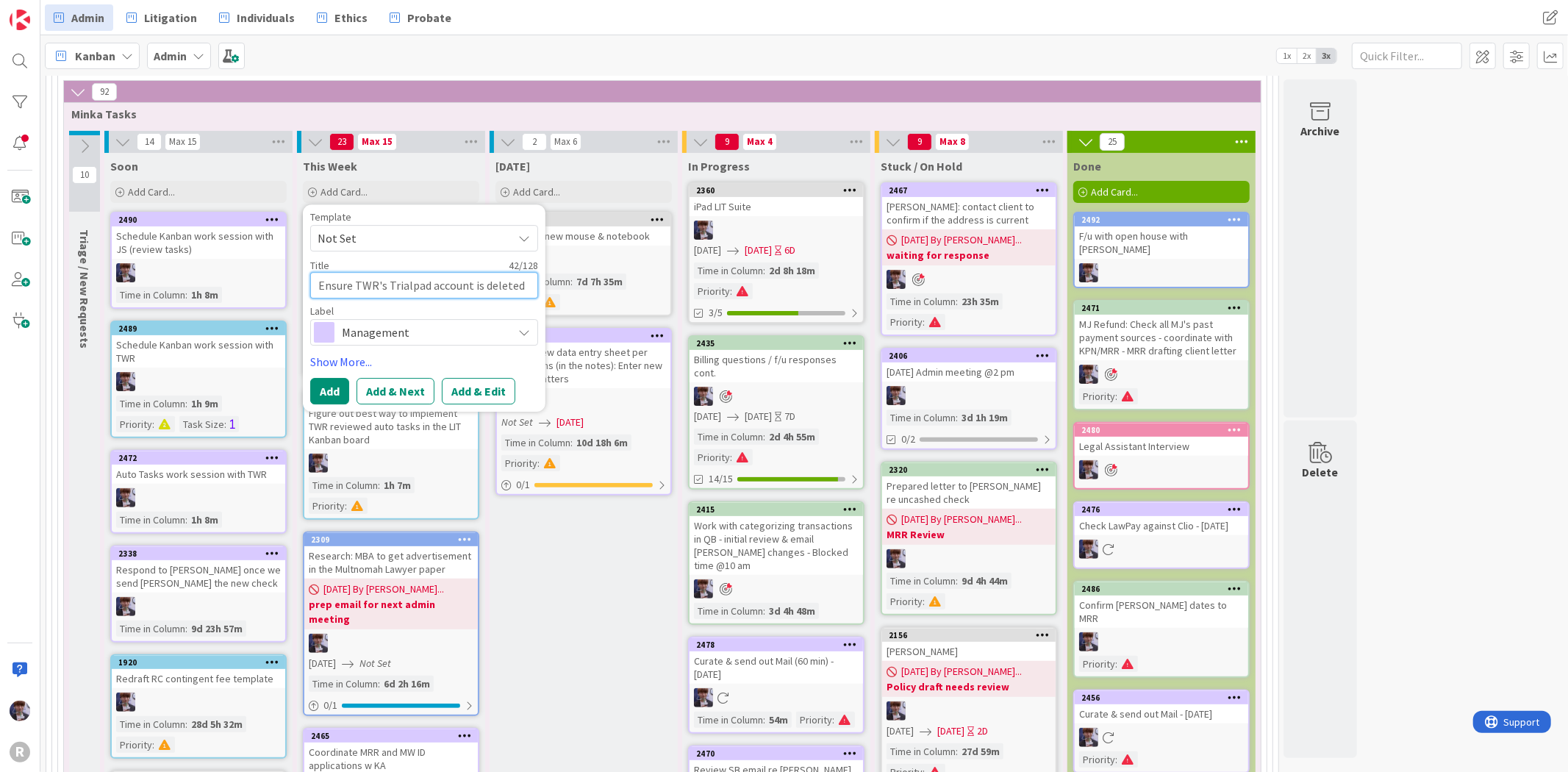
type textarea "x"
type textarea "Ensure TWR's Trialpad account is deleted - s"
type textarea "x"
type textarea "Ensure TWR's Trialpad account is deleted - so"
type textarea "x"
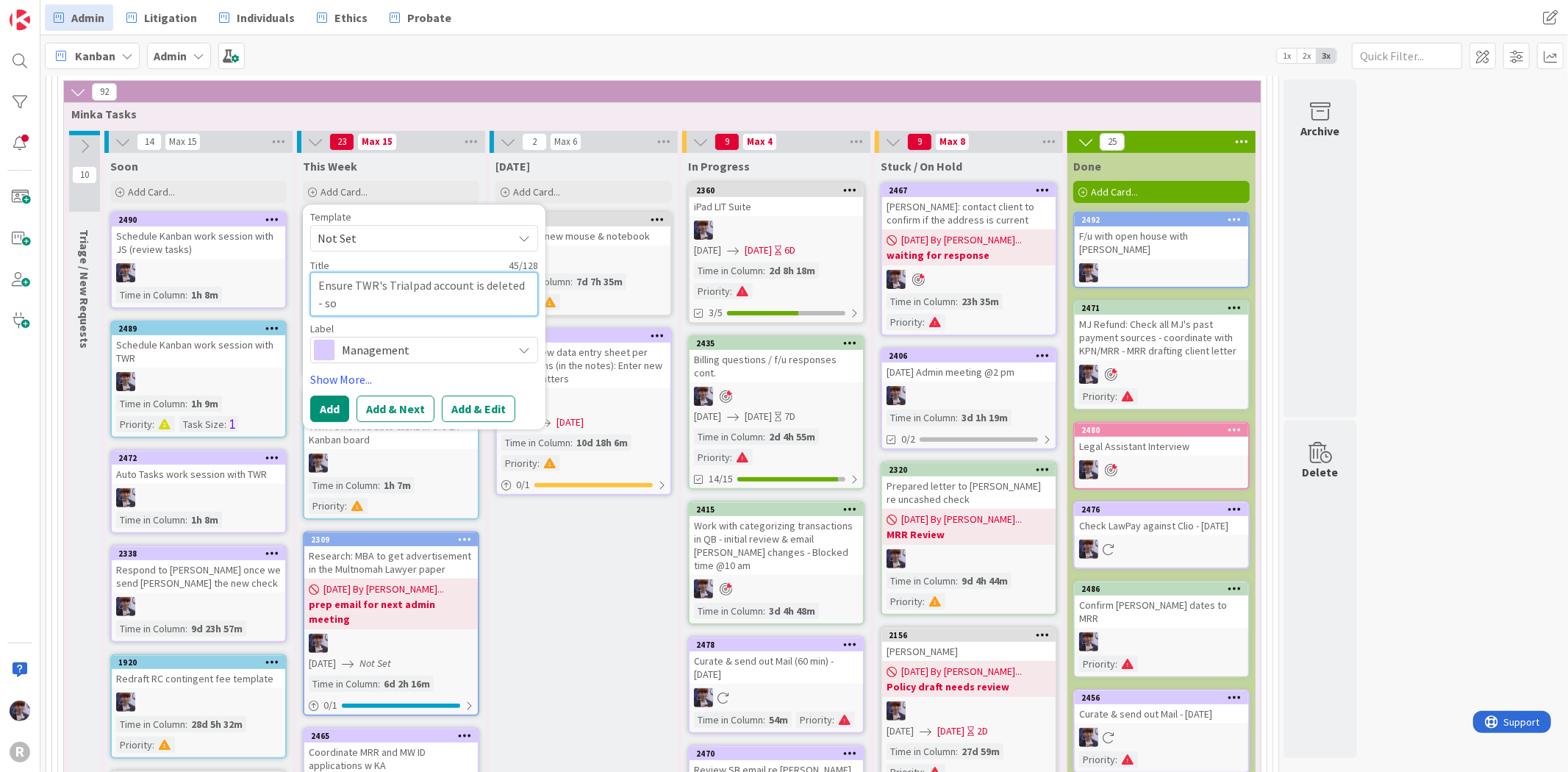
type textarea "Ensure TWR's Trialpad account is deleted - so"
type textarea "x"
type textarea "Ensure TWR's Trialpad account is deleted - so n"
type textarea "x"
type textarea "Ensure TWR's Trialpad account is deleted - so no"
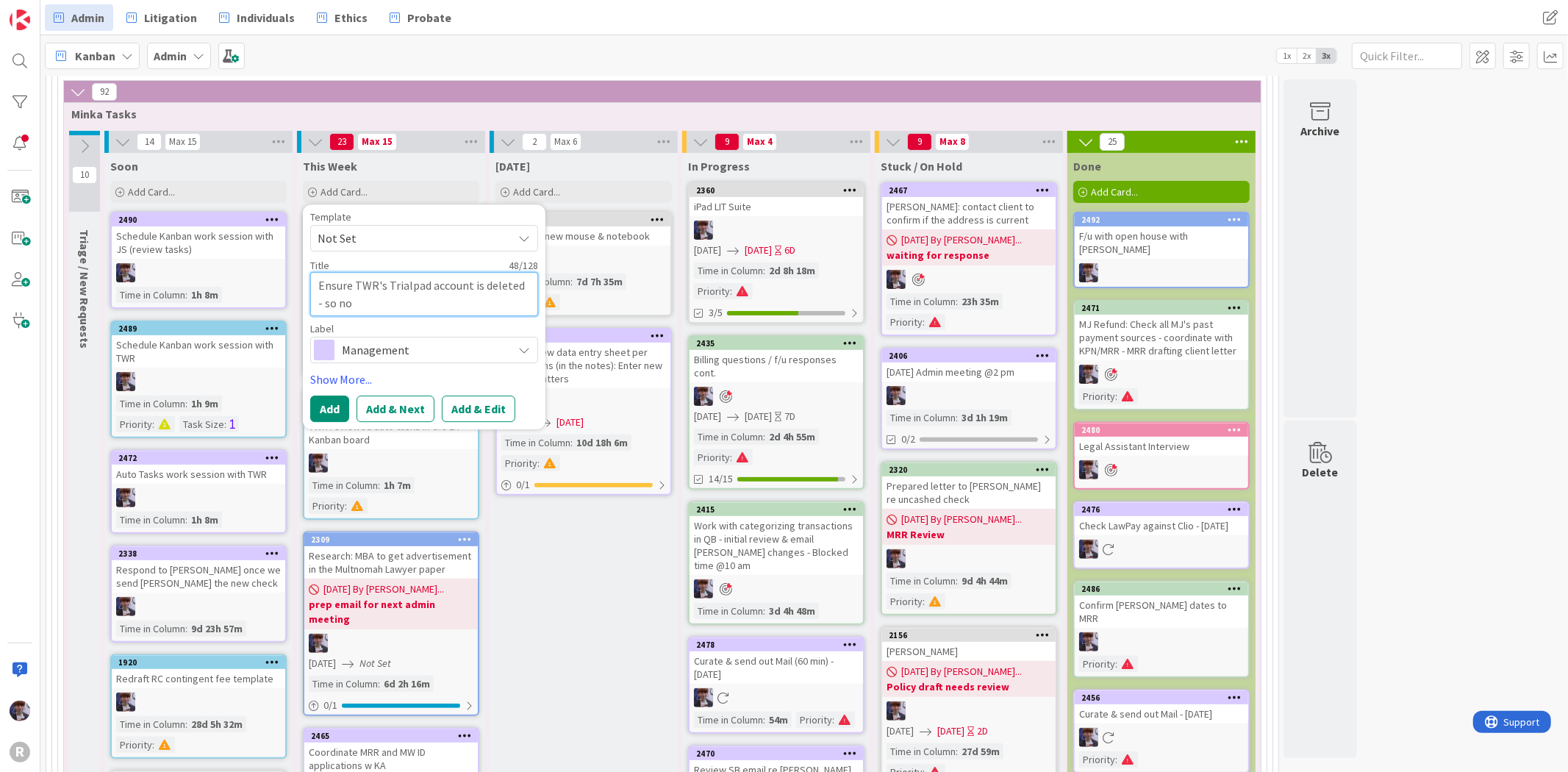
type textarea "x"
type textarea "Ensure TWR's Trialpad account is deleted - so not"
type textarea "x"
type textarea "Ensure TWR's Trialpad account is deleted - so not"
type textarea "x"
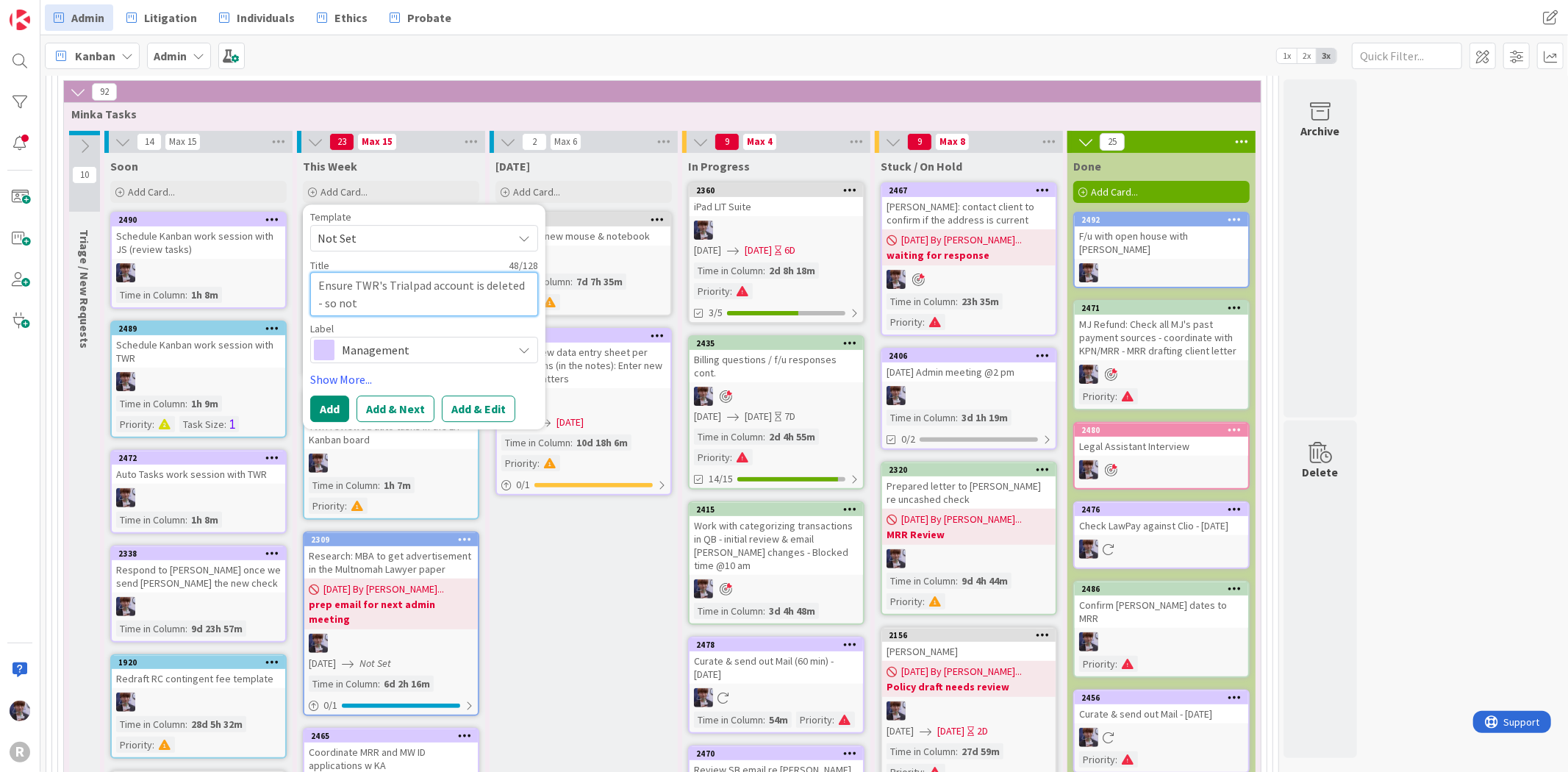
type textarea "Ensure TWR's Trialpad account is deleted - so not r"
type textarea "x"
type textarea "Ensure TWR's Trialpad account is deleted - so not re"
type textarea "x"
type textarea "Ensure TWR's Trialpad account is deleted - so not rev"
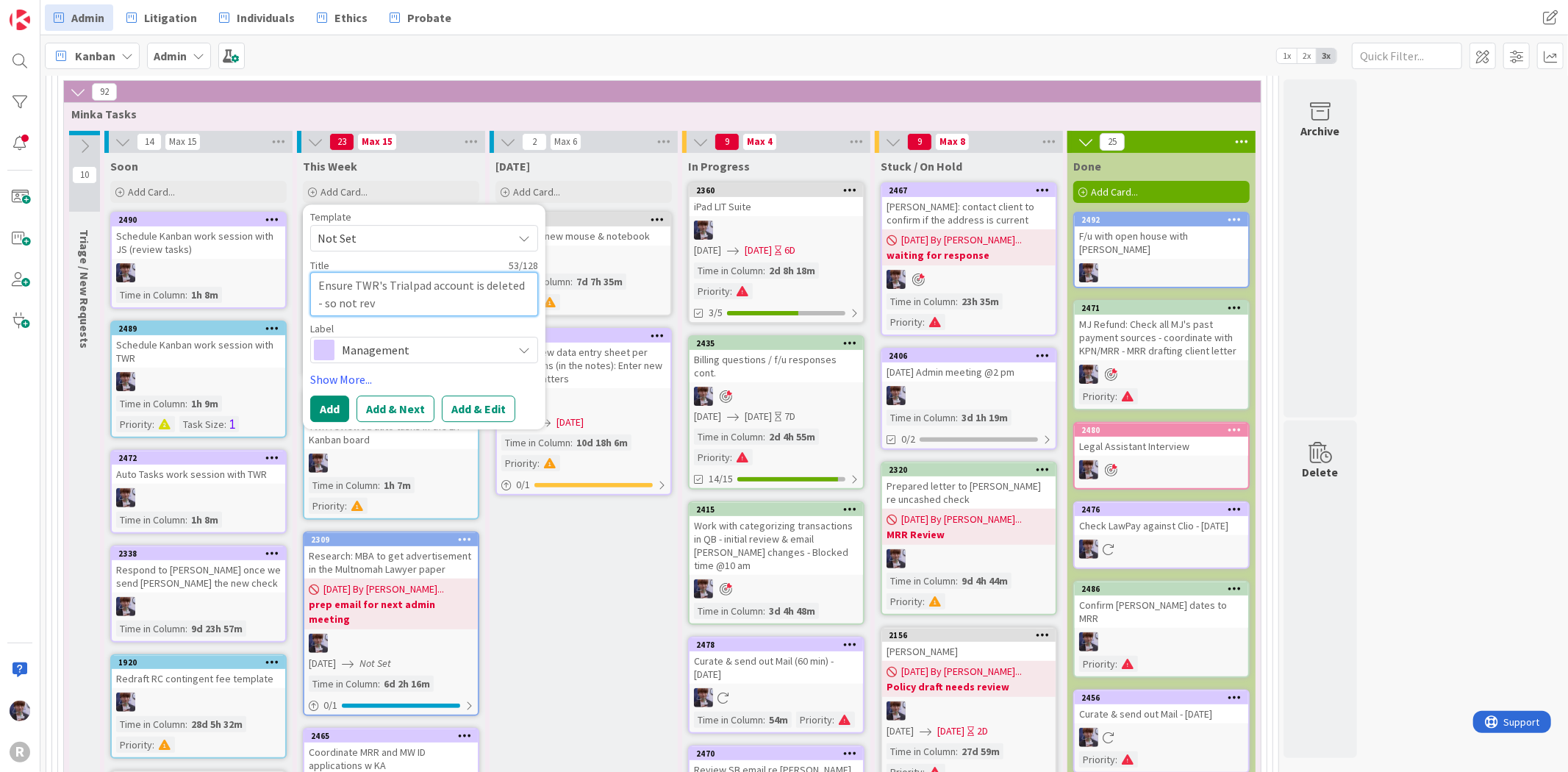
type textarea "x"
type textarea "Ensure TWR's Trialpad account is deleted - so not re"
type textarea "x"
type textarea "Ensure TWR's Trialpad account is deleted - so not ren"
type textarea "x"
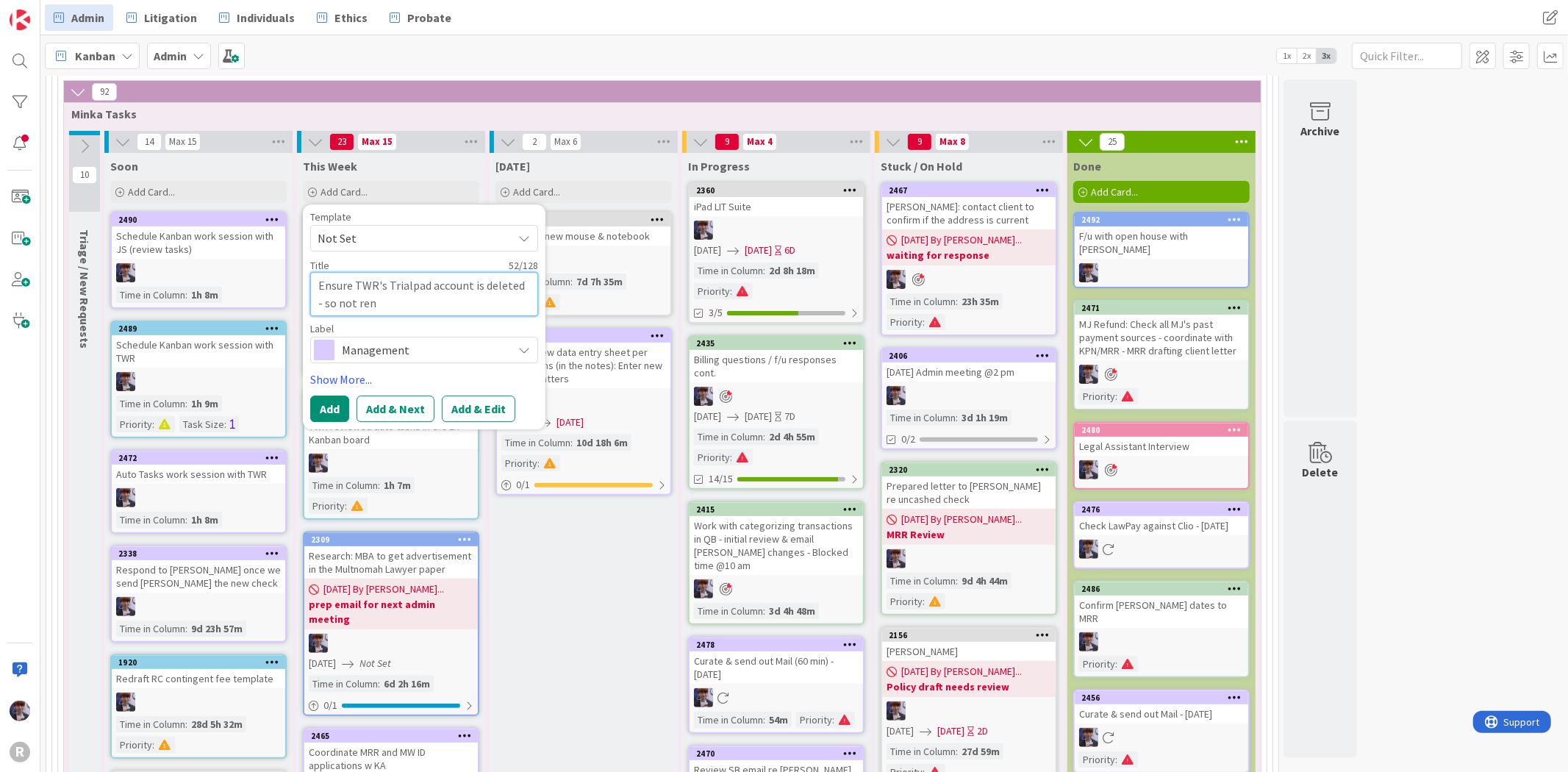
type textarea "Ensure TWR's Trialpad account is deleted - so not [PERSON_NAME]"
type textarea "x"
type textarea "Ensure TWR's Trialpad account is deleted - so not renew"
type textarea "x"
type textarea "Ensure TWR's Trialpad account is deleted - so not renewe"
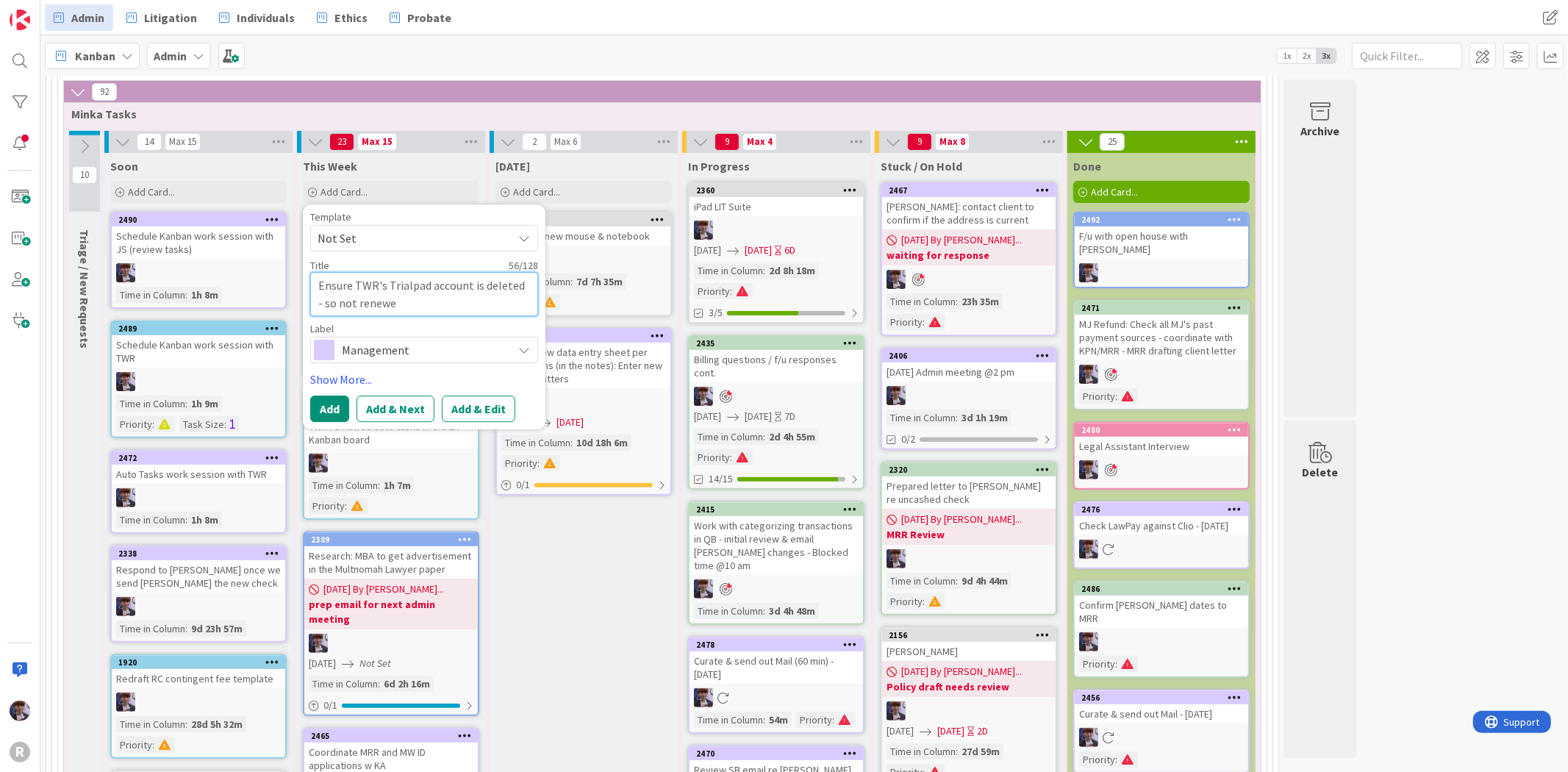
type textarea "x"
type textarea "Ensure TWR's Trialpad account is deleted - so not renewed"
type textarea "x"
type textarea "Ensure TWR's Trialpad account is deleted - so not renewed"
type textarea "x"
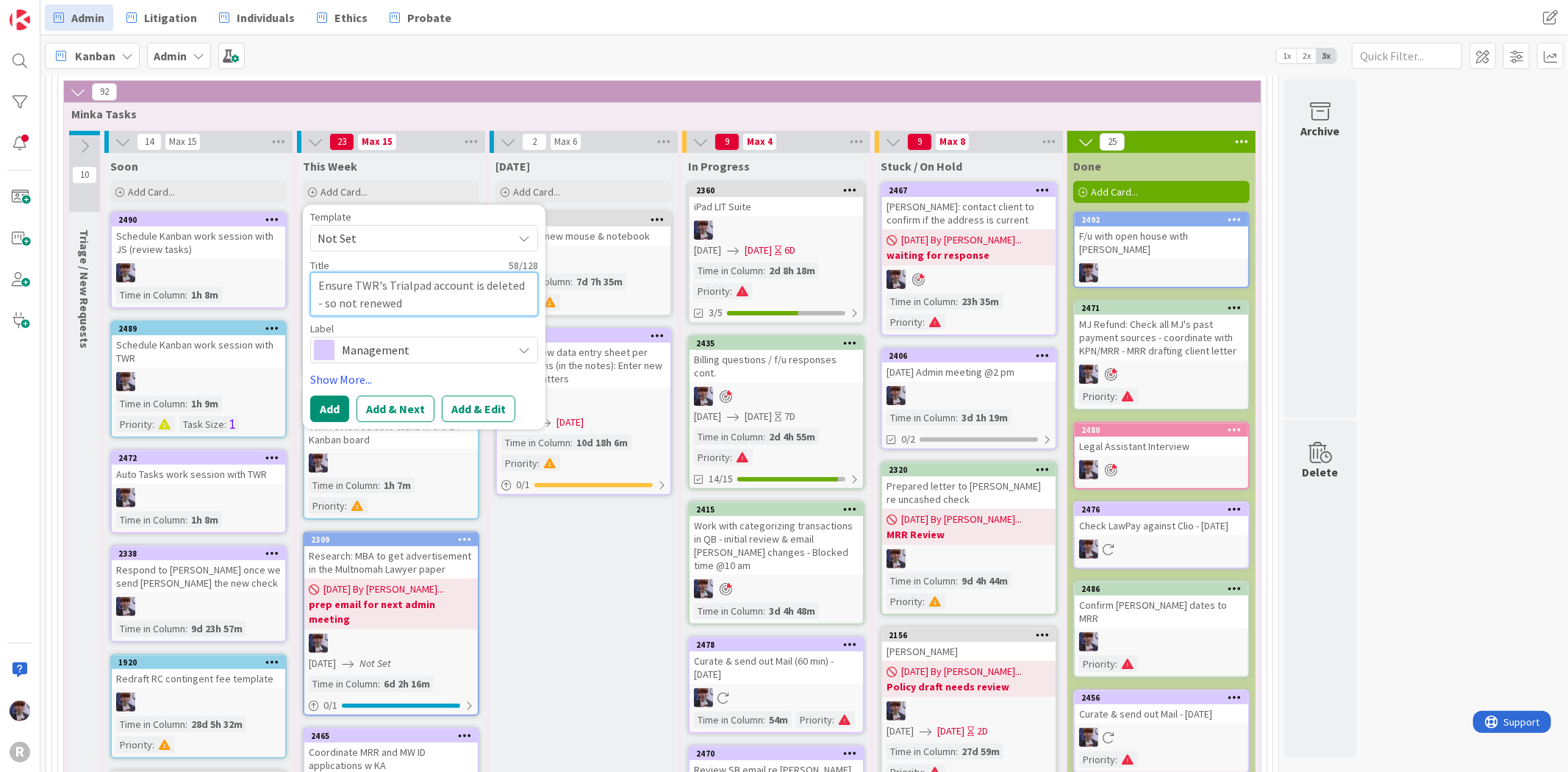
type textarea "Ensure TWR's Trialpad account is deleted - so not renewed a"
type textarea "x"
type textarea "Ensure TWR's Trialpad account is deleted - so not renewed au"
type textarea "x"
type textarea "Ensure TWR's Trialpad account is deleted - so not renewed aut"
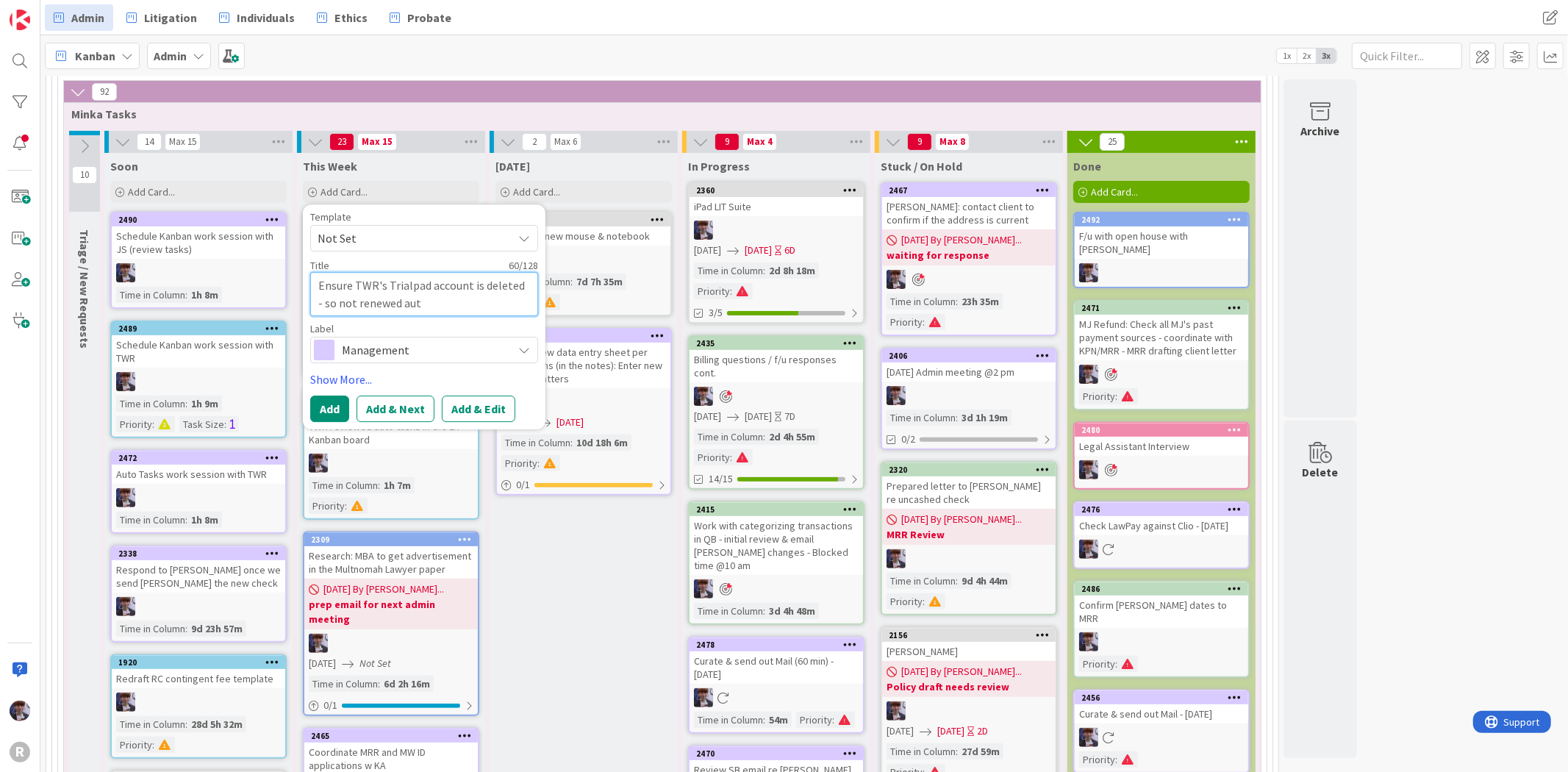
type textarea "x"
type textarea "Ensure TWR's Trialpad account is deleted - so not renewed auto"
type textarea "x"
type textarea "Ensure TWR's Trialpad account is deleted - so not renewed auto"
type textarea "x"
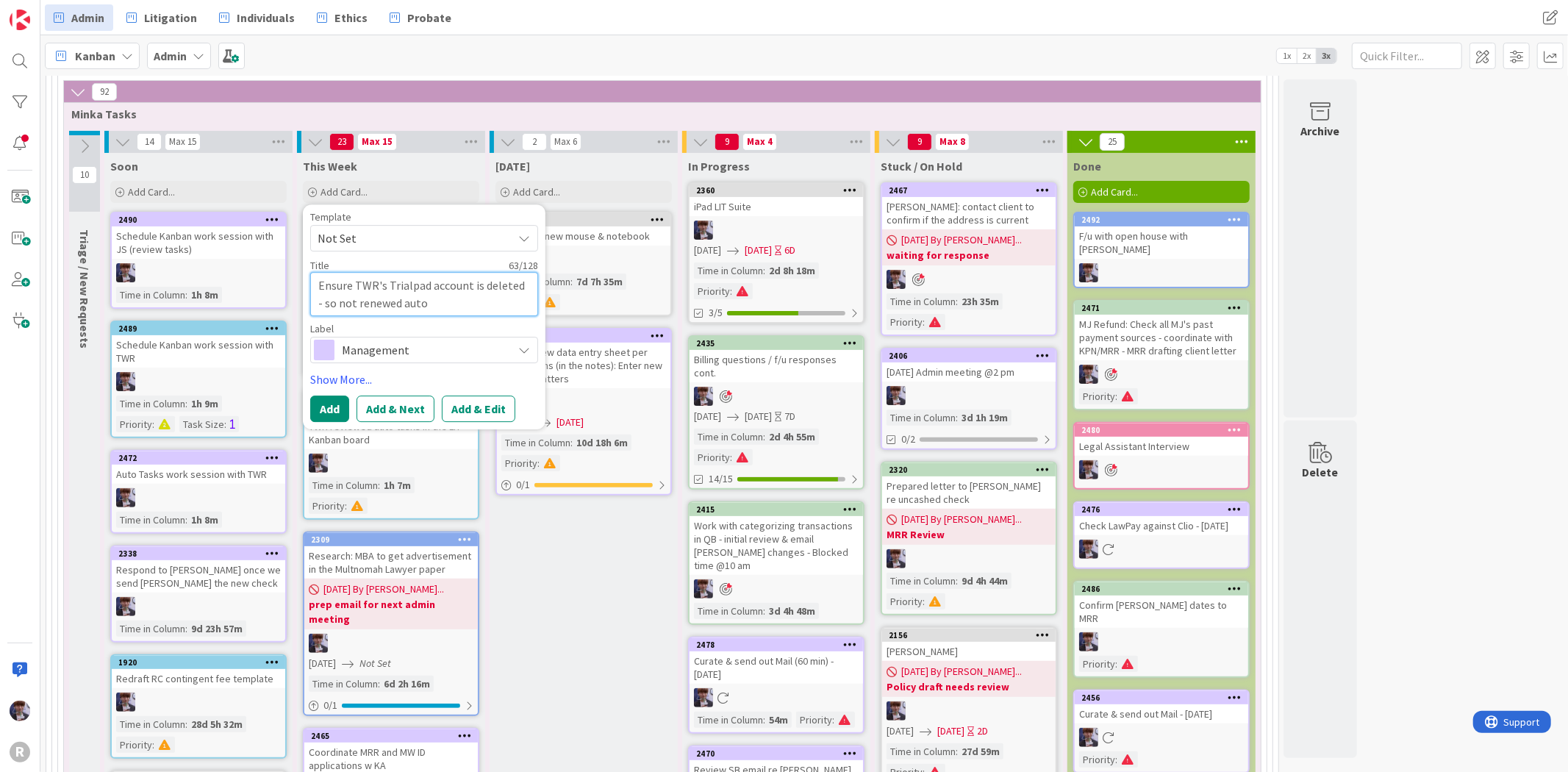
type textarea "Ensure TWR's Trialpad account is deleted - so not renewed auto i"
type textarea "x"
type textarea "Ensure TWR's Trialpad account is deleted - so not renewed auto in"
type textarea "x"
type textarea "Ensure TWR's Trialpad account is deleted - so not renewed auto in"
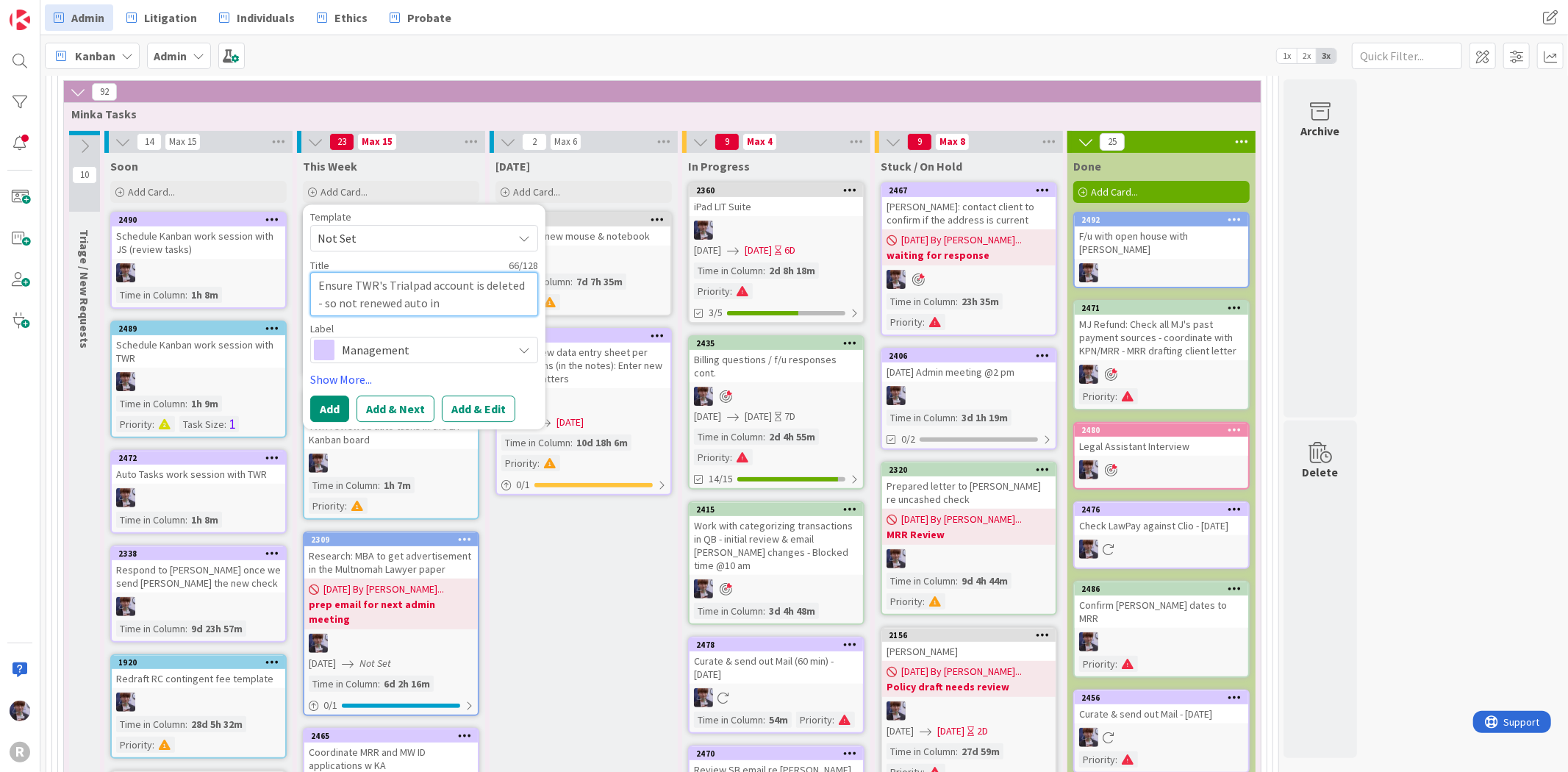
type textarea "x"
type textarea "Ensure TWR's Trialpad account is deleted - so not renewed auto in 2"
type textarea "x"
type textarea "Ensure TWR's Trialpad account is deleted - so not renewed auto in 26"
click at [328, 406] on button "Add" at bounding box center [329, 409] width 39 height 26
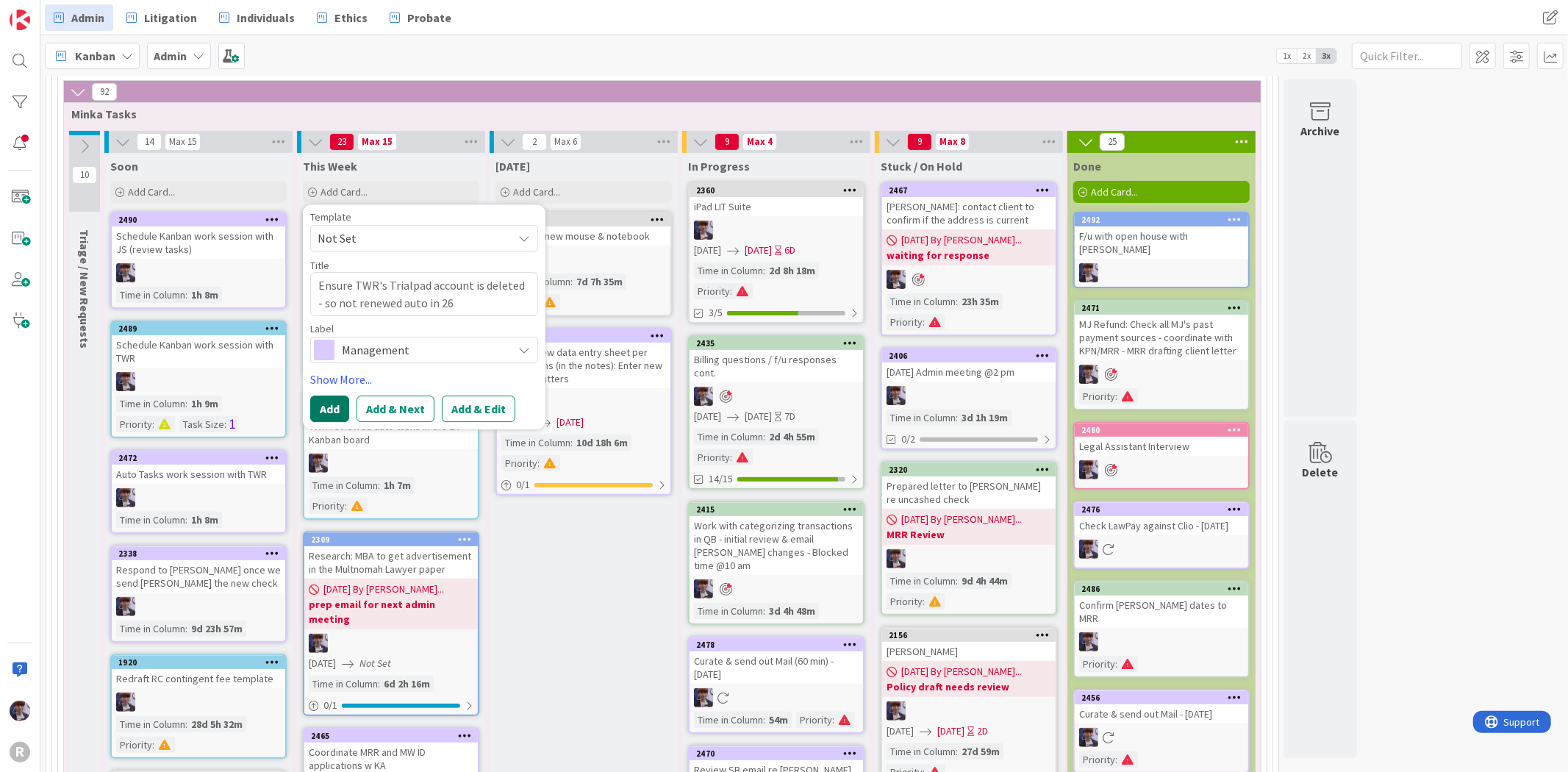
type textarea "x"
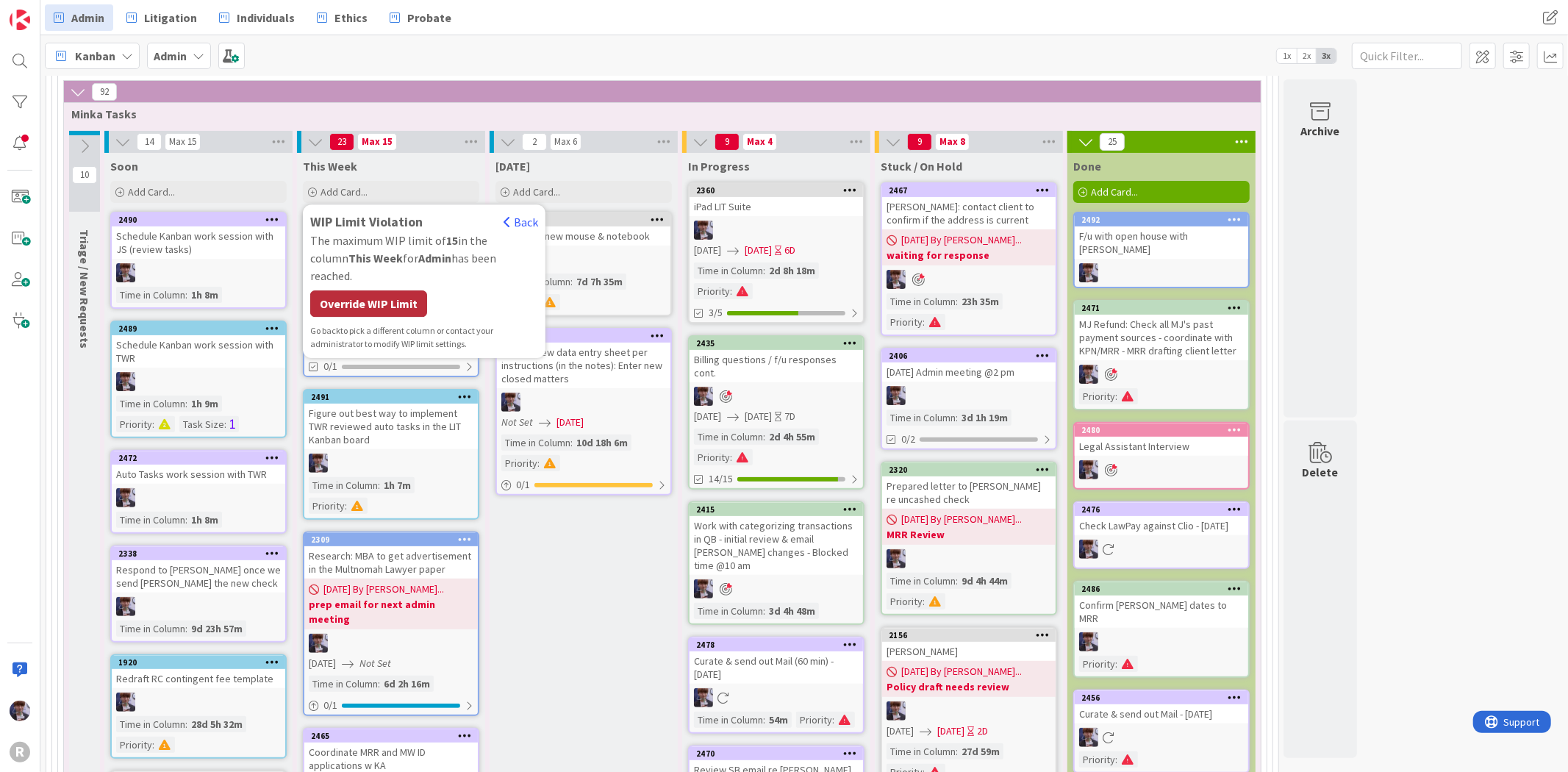
click at [365, 292] on div "Override WIP Limit" at bounding box center [368, 304] width 117 height 26
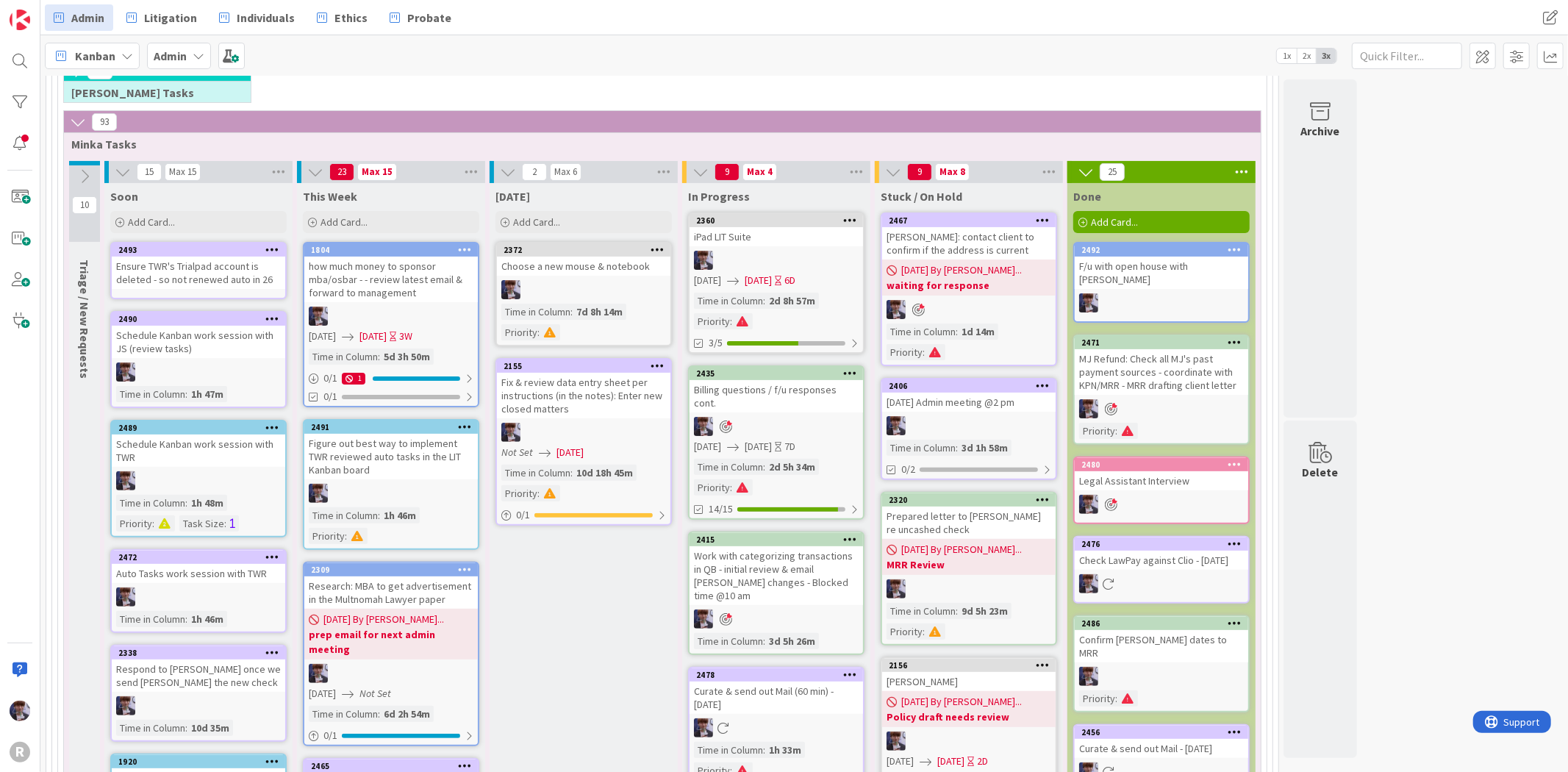
scroll to position [221, 0]
